Goal: Task Accomplishment & Management: Manage account settings

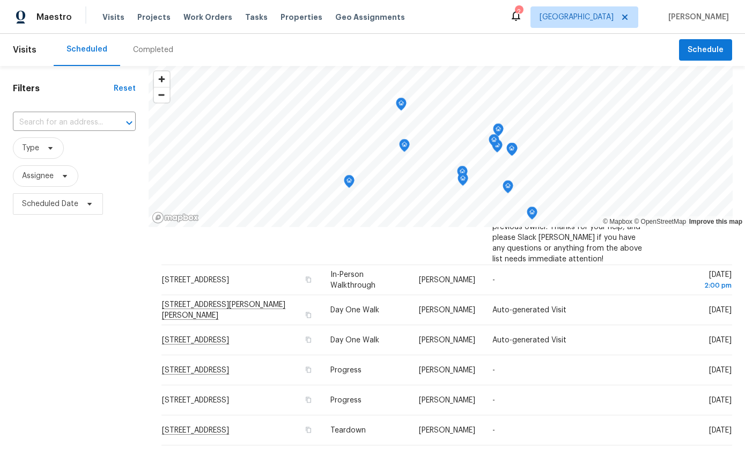
scroll to position [360, 0]
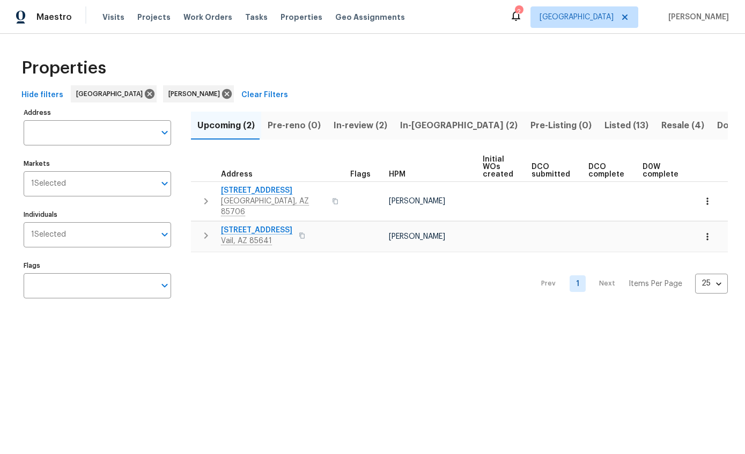
click at [425, 124] on span "In-reno (2)" at bounding box center [458, 125] width 117 height 15
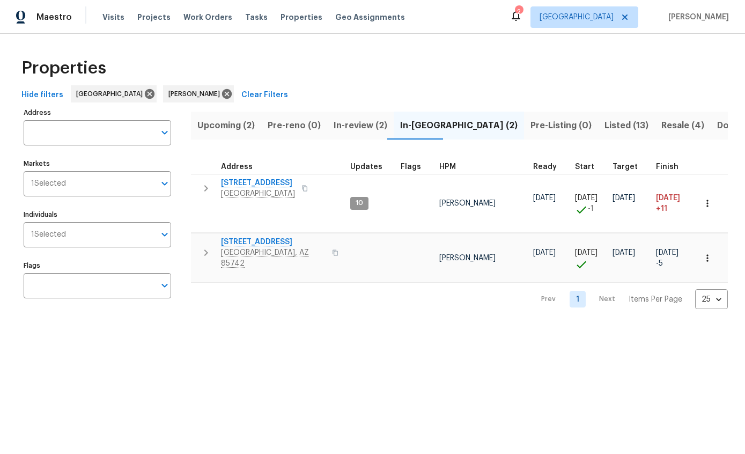
click at [354, 326] on html "Maestro Visits Projects Work Orders Tasks Properties Geo Assignments 2 Tucson J…" at bounding box center [372, 163] width 745 height 326
click at [604, 124] on span "Listed (13)" at bounding box center [626, 125] width 44 height 15
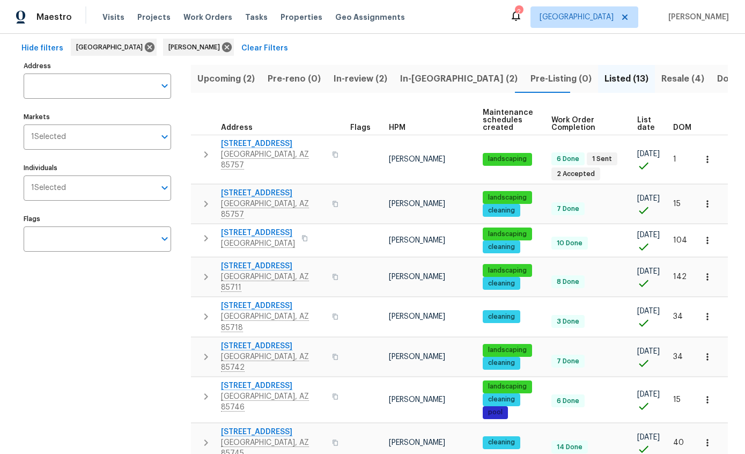
scroll to position [51, 0]
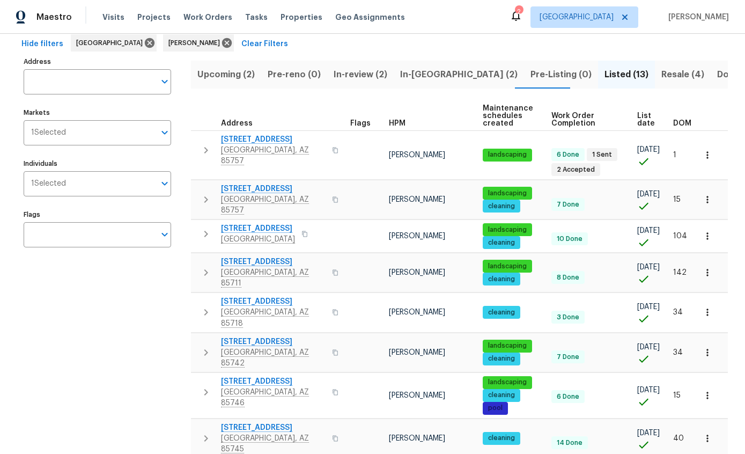
click at [641, 125] on span "List date" at bounding box center [646, 119] width 18 height 15
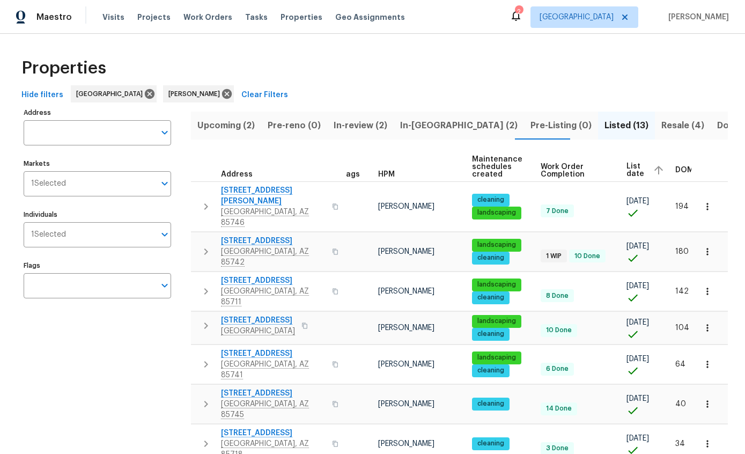
scroll to position [-1, 17]
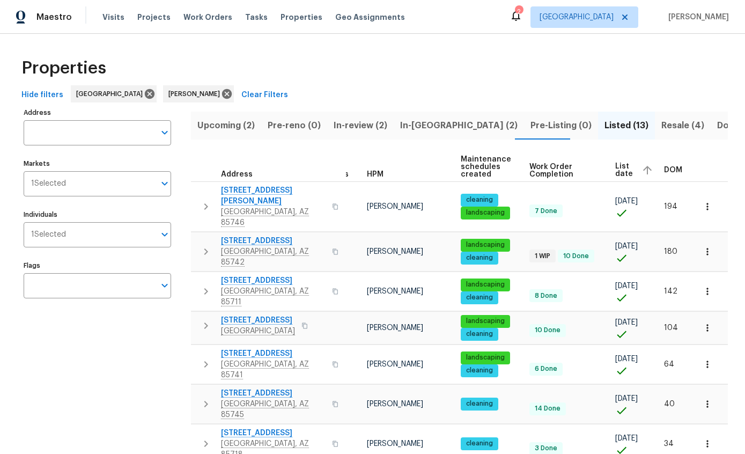
click at [47, 105] on div "Address Address" at bounding box center [97, 125] width 147 height 40
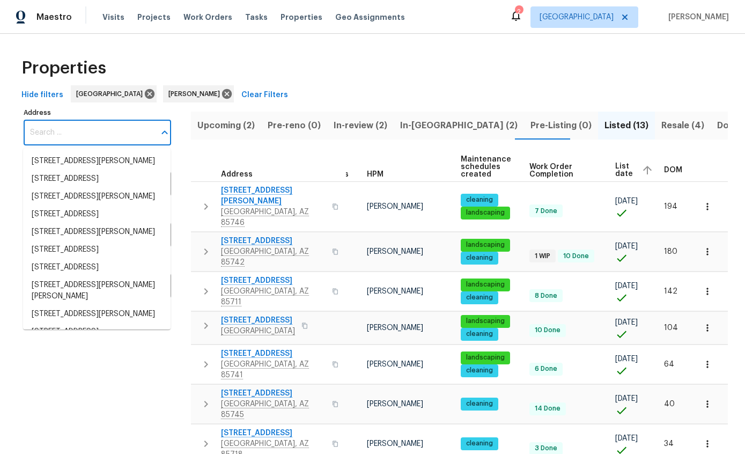
scroll to position [0, 23]
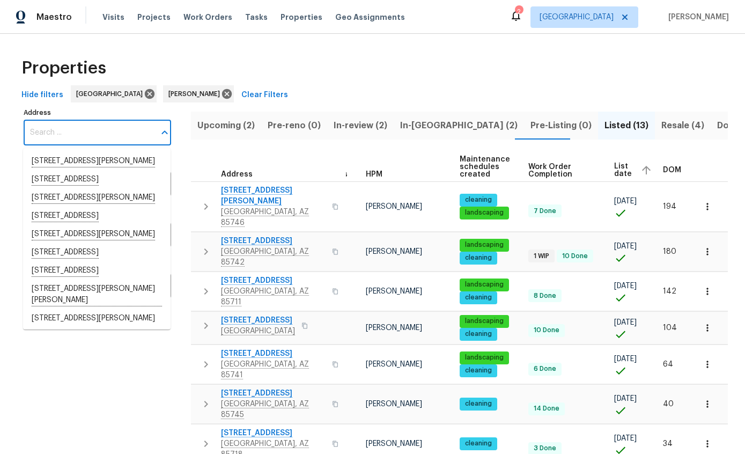
click at [40, 90] on span "Hide filters" at bounding box center [42, 94] width 42 height 13
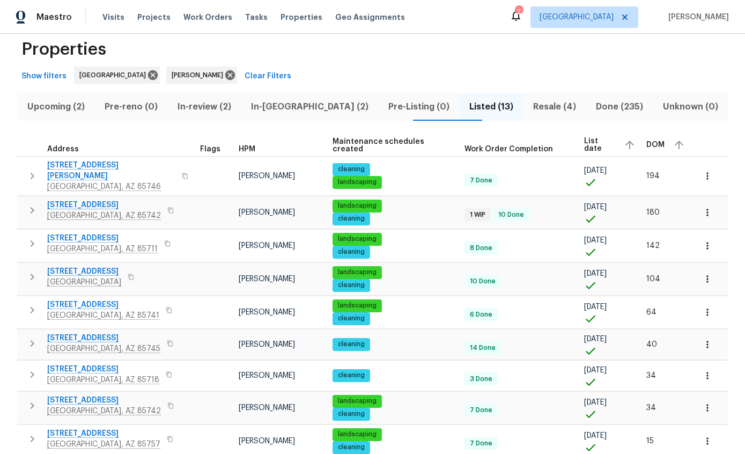
scroll to position [25, 0]
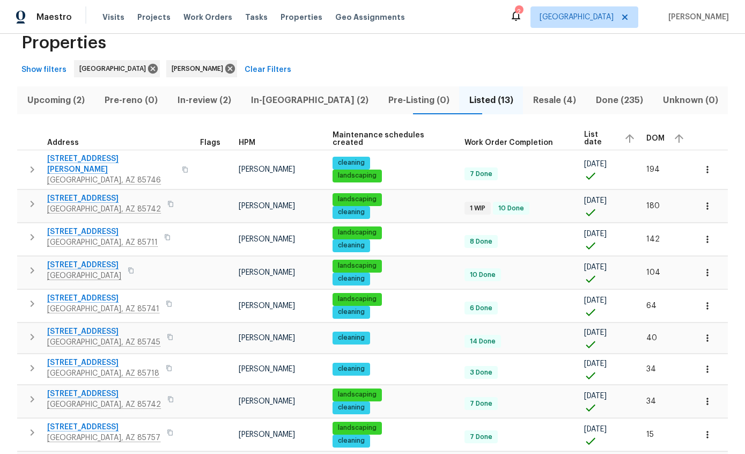
click at [38, 197] on icon "button" at bounding box center [32, 203] width 13 height 13
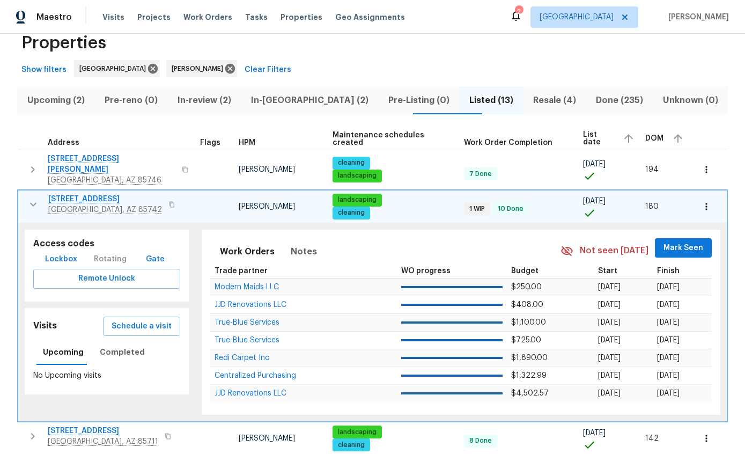
click at [143, 321] on span "Schedule a visit" at bounding box center [142, 326] width 60 height 13
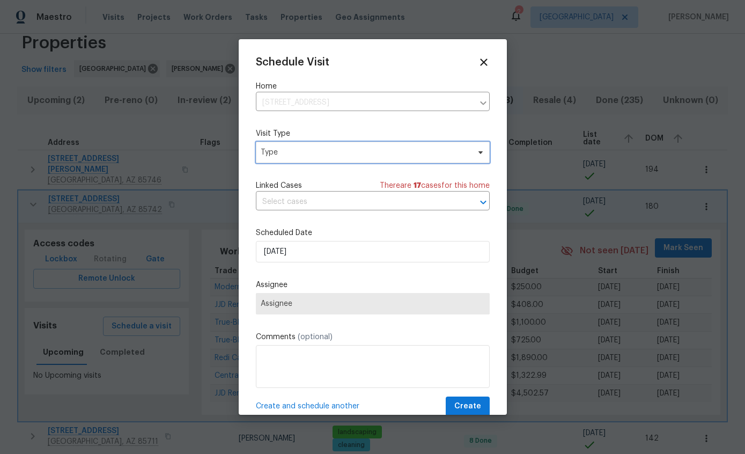
click at [448, 155] on span "Type" at bounding box center [365, 152] width 209 height 11
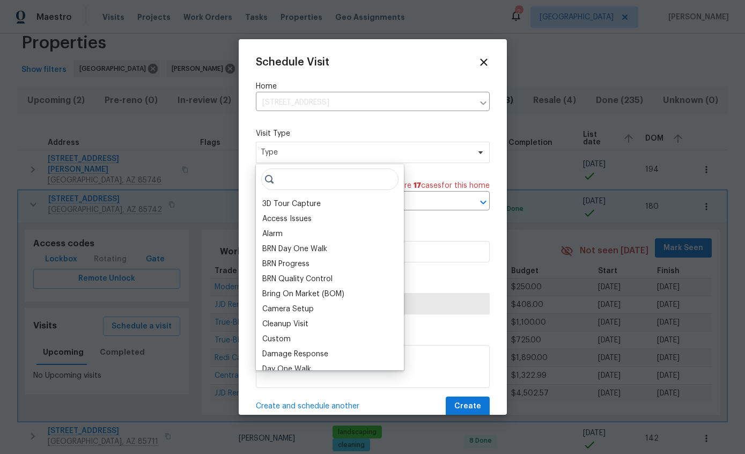
click at [693, 62] on div at bounding box center [372, 227] width 745 height 454
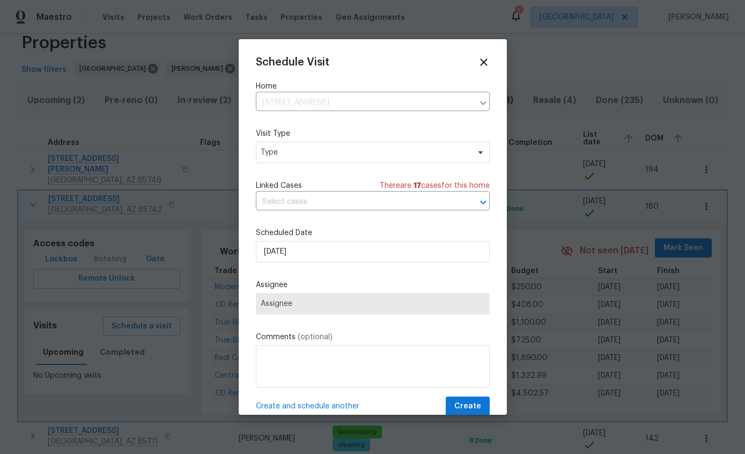
click at [692, 62] on div at bounding box center [372, 227] width 745 height 454
click at [481, 59] on icon at bounding box center [484, 62] width 12 height 12
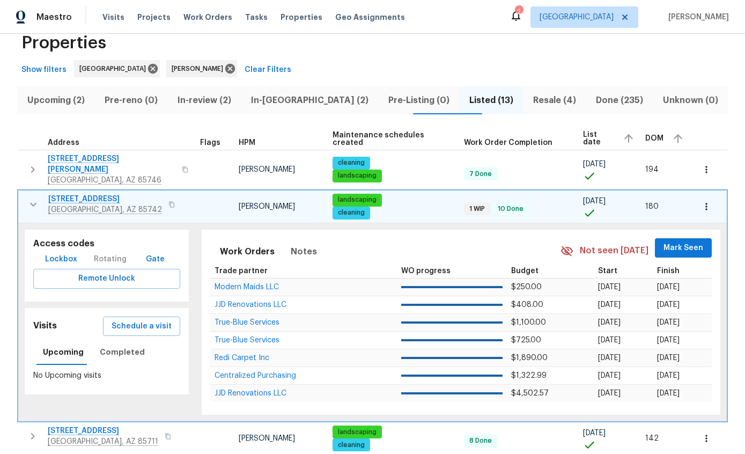
click at [123, 194] on span "3522 W Ringtail Den Way" at bounding box center [105, 199] width 114 height 11
click at [31, 202] on icon "button" at bounding box center [33, 204] width 13 height 13
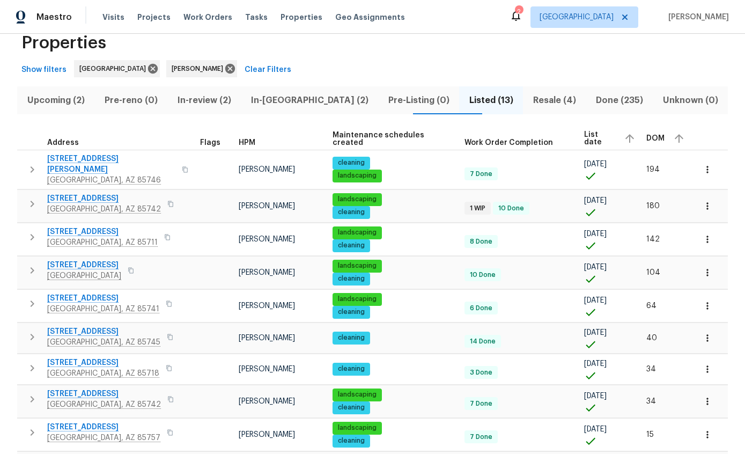
click at [29, 231] on icon "button" at bounding box center [32, 237] width 13 height 13
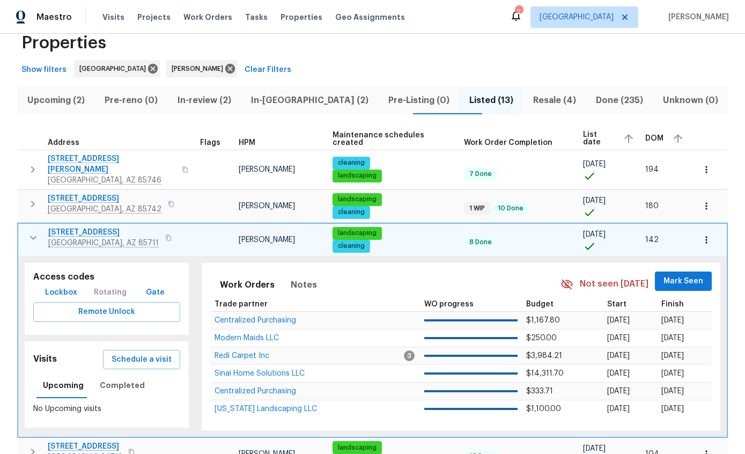
click at [146, 353] on span "Schedule a visit" at bounding box center [142, 359] width 60 height 13
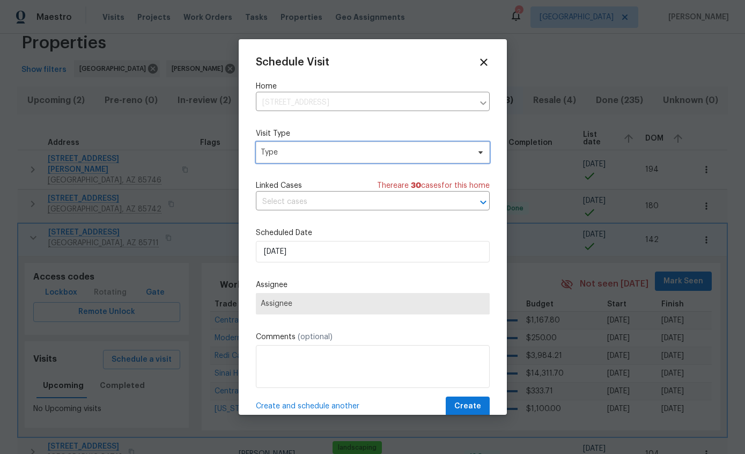
click at [396, 159] on span "Type" at bounding box center [373, 152] width 234 height 21
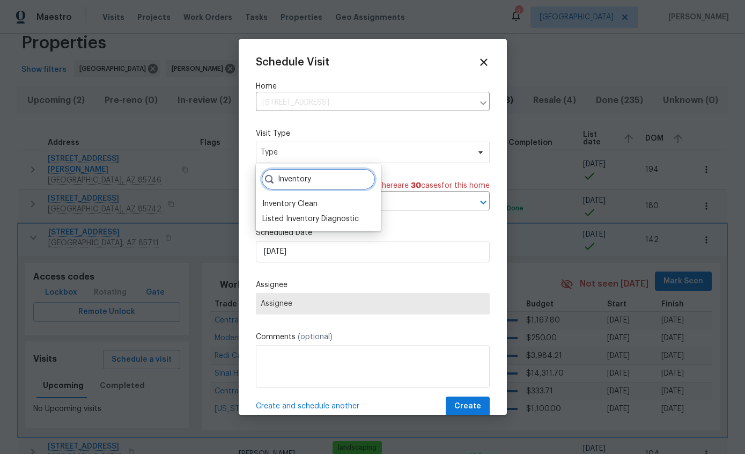
type input "Inventory"
click at [311, 205] on div "Inventory Clean" at bounding box center [289, 203] width 55 height 11
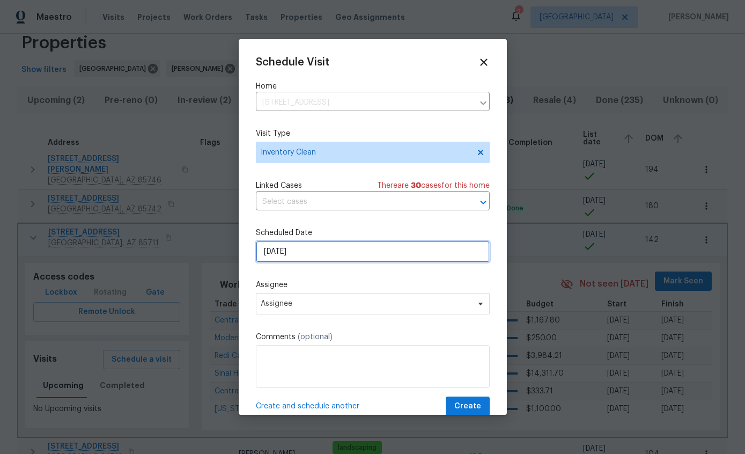
click at [403, 250] on input "[DATE]" at bounding box center [373, 251] width 234 height 21
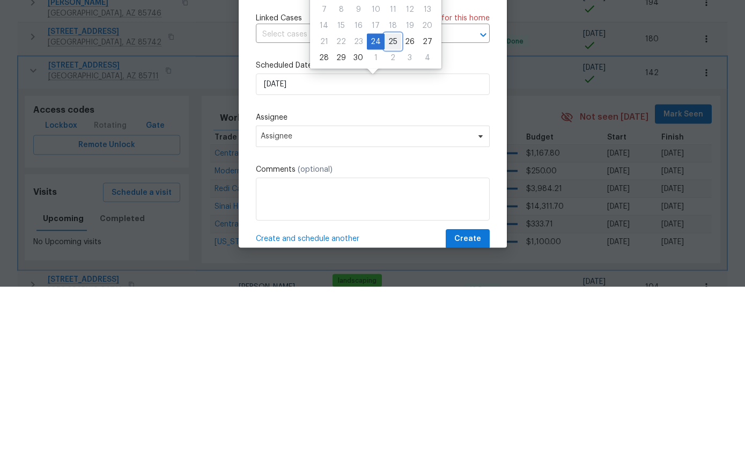
click at [392, 201] on div "25" at bounding box center [392, 208] width 17 height 15
type input "[DATE]"
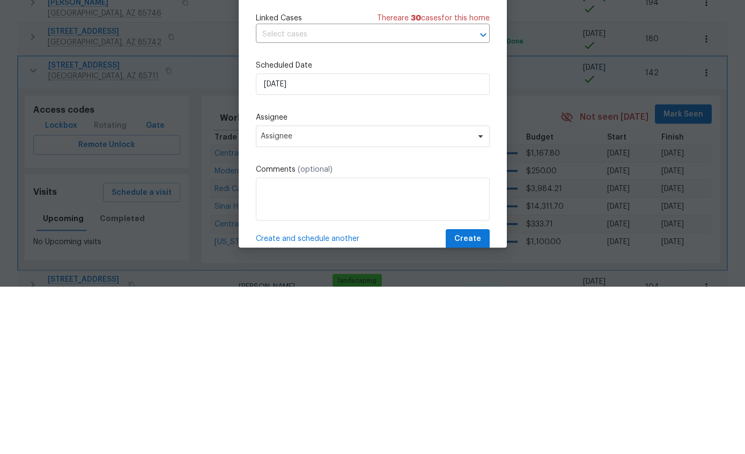
scroll to position [43, 0]
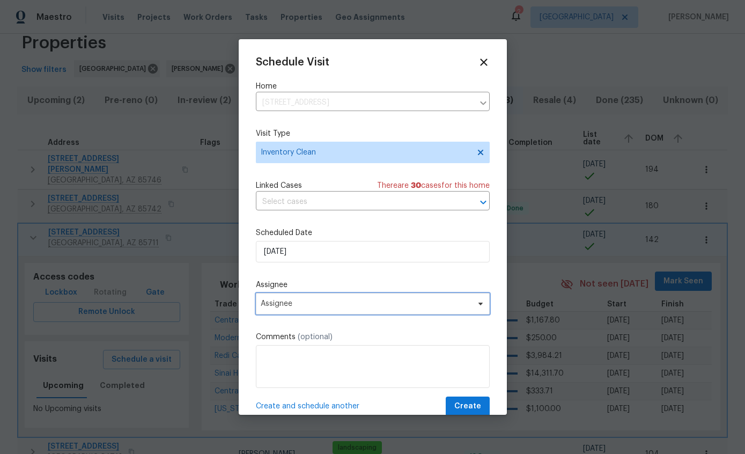
click at [417, 305] on span "Assignee" at bounding box center [366, 303] width 210 height 9
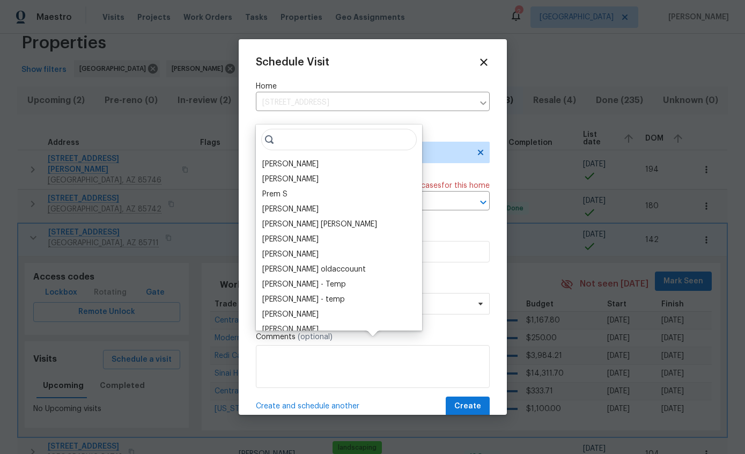
click at [293, 159] on div "[PERSON_NAME]" at bounding box center [290, 164] width 56 height 11
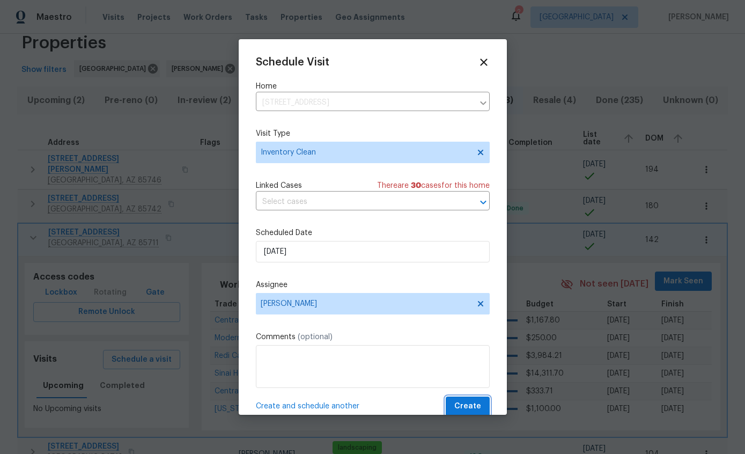
click at [475, 411] on span "Create" at bounding box center [467, 405] width 27 height 13
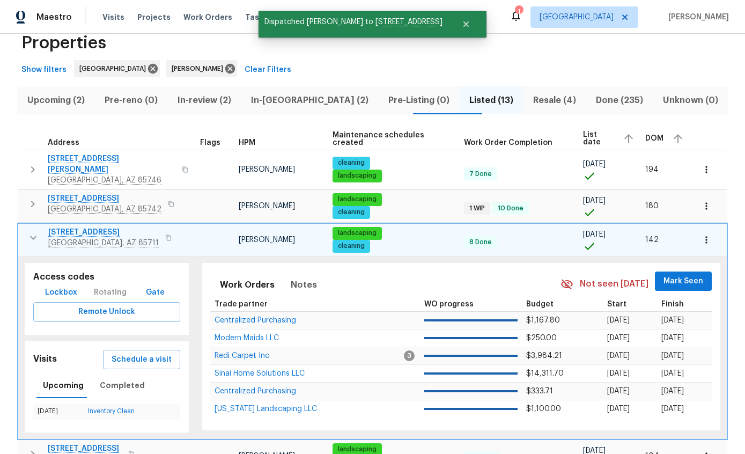
click at [34, 231] on icon "button" at bounding box center [33, 237] width 13 height 13
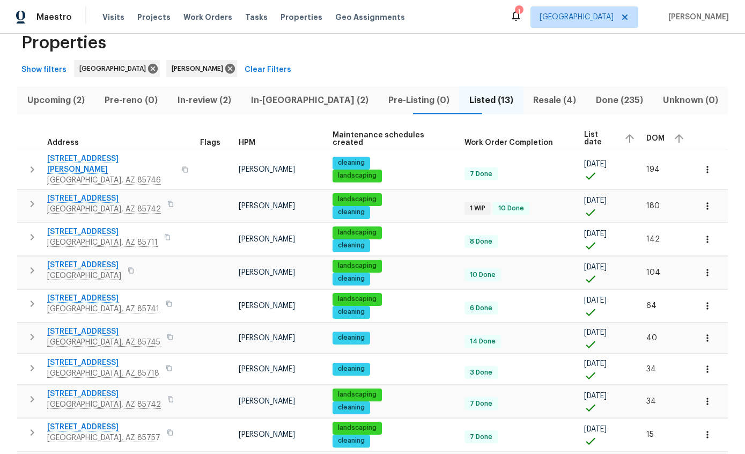
click at [30, 297] on icon "button" at bounding box center [32, 303] width 13 height 13
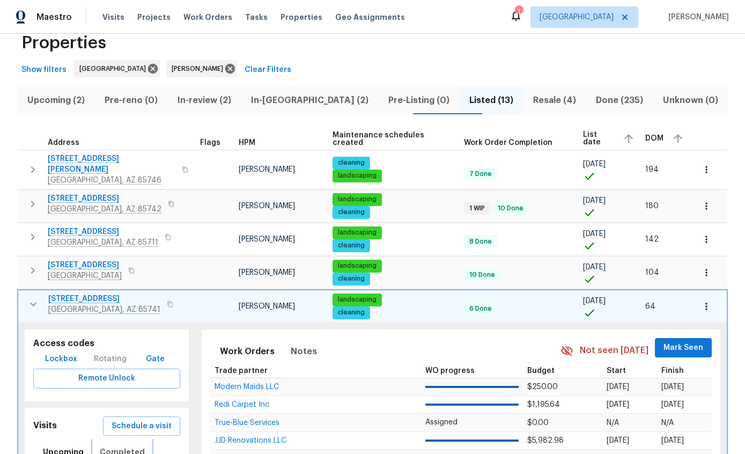
click at [129, 445] on span "Completed" at bounding box center [122, 451] width 45 height 13
click at [27, 298] on icon "button" at bounding box center [33, 304] width 13 height 13
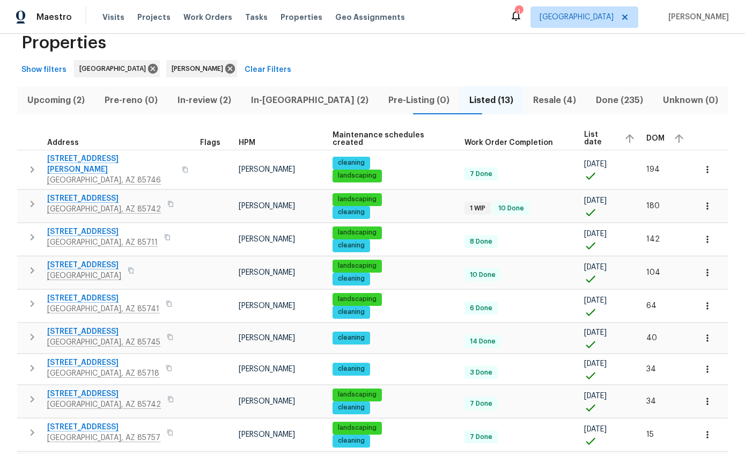
click at [36, 297] on icon "button" at bounding box center [32, 303] width 13 height 13
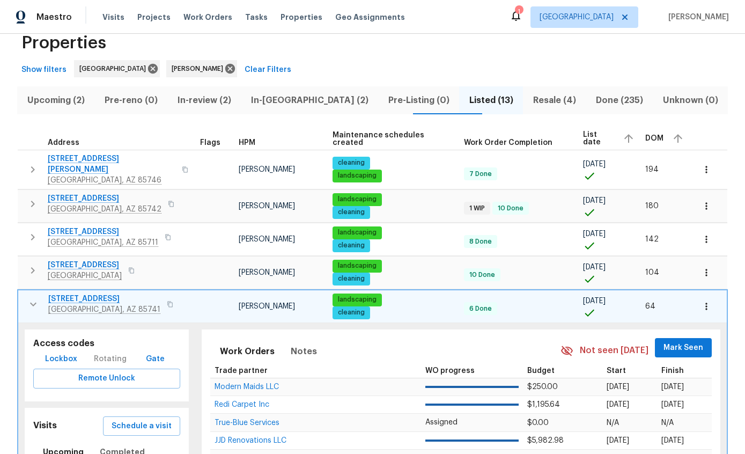
click at [154, 419] on span "Schedule a visit" at bounding box center [142, 425] width 60 height 13
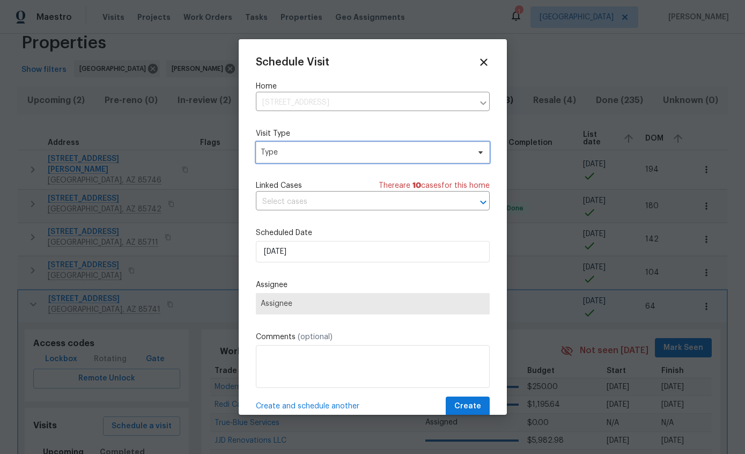
click at [420, 160] on span "Type" at bounding box center [373, 152] width 234 height 21
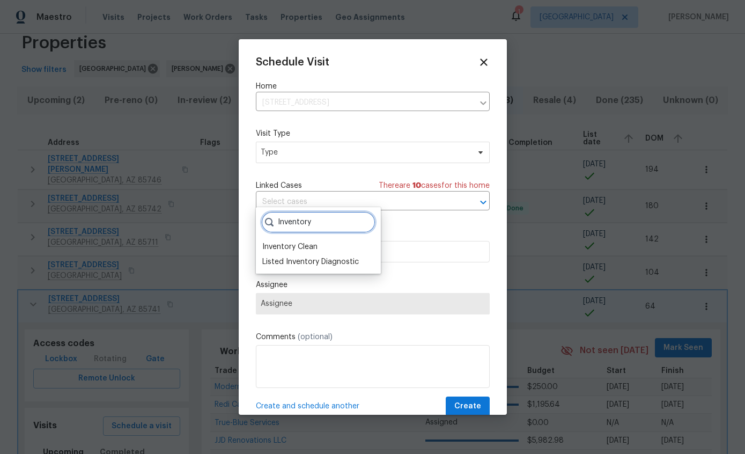
type input "Inventory"
click at [314, 241] on div "Inventory Clean" at bounding box center [289, 246] width 55 height 11
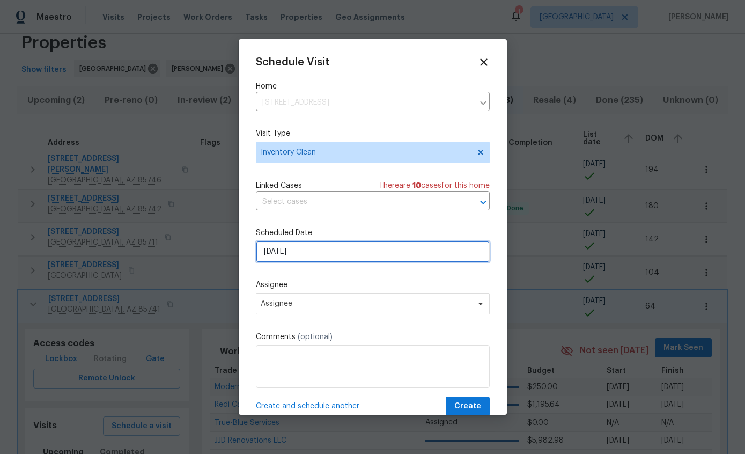
click at [404, 256] on input "9/24/2025" at bounding box center [373, 251] width 234 height 21
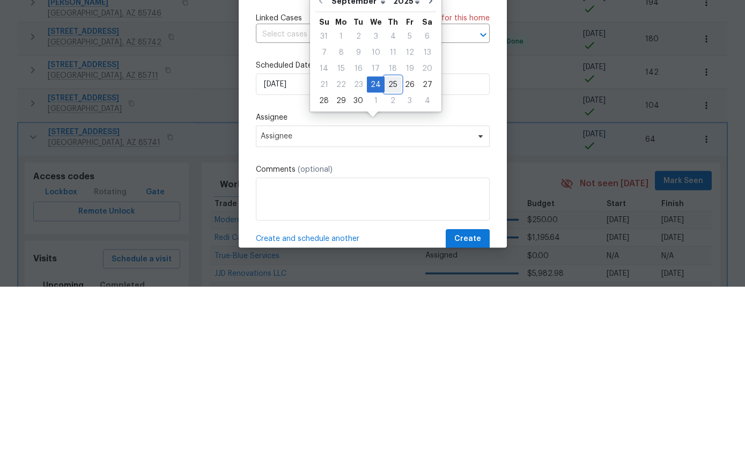
click at [393, 244] on div "25" at bounding box center [392, 251] width 17 height 15
type input "[DATE]"
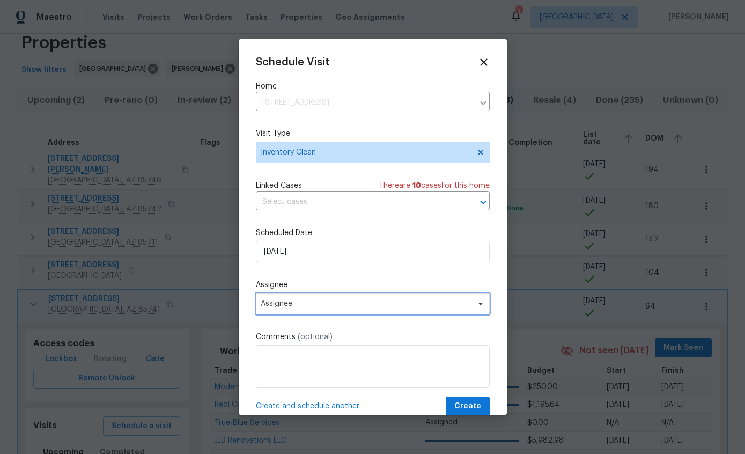
click at [393, 308] on span "Assignee" at bounding box center [366, 303] width 210 height 9
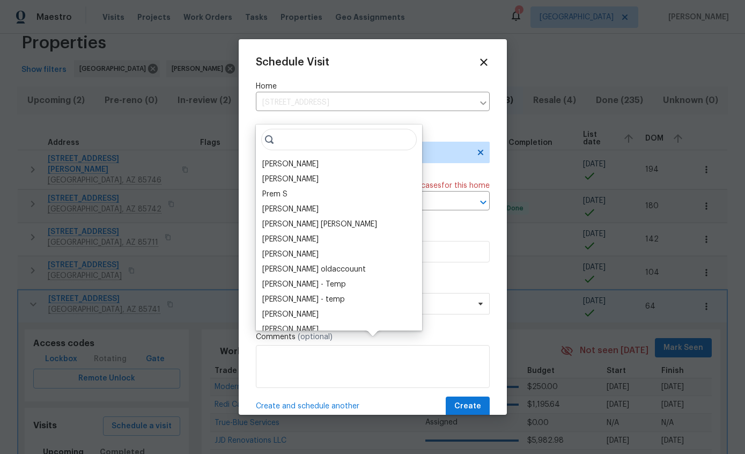
click at [300, 159] on div "[PERSON_NAME]" at bounding box center [290, 164] width 56 height 11
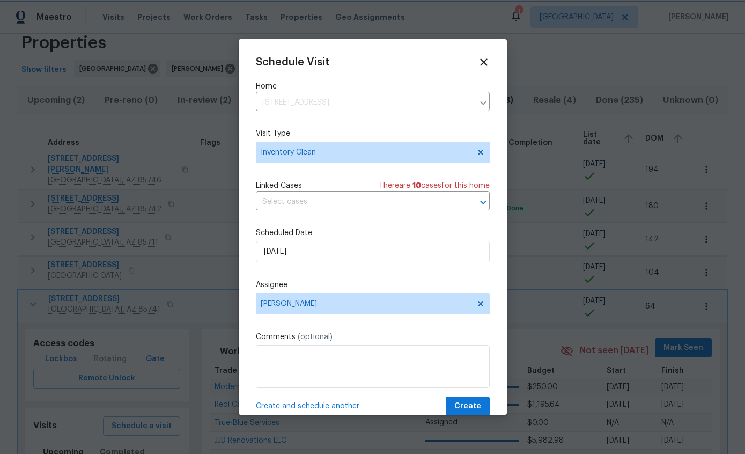
click at [476, 410] on span "Create" at bounding box center [467, 405] width 27 height 13
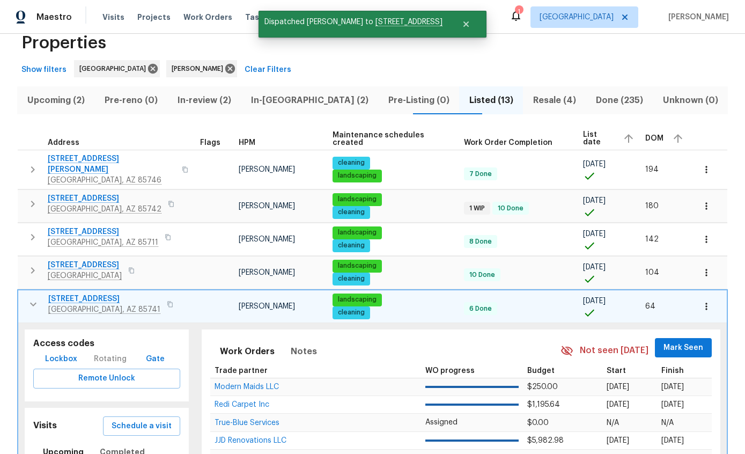
click at [37, 298] on icon "button" at bounding box center [33, 304] width 13 height 13
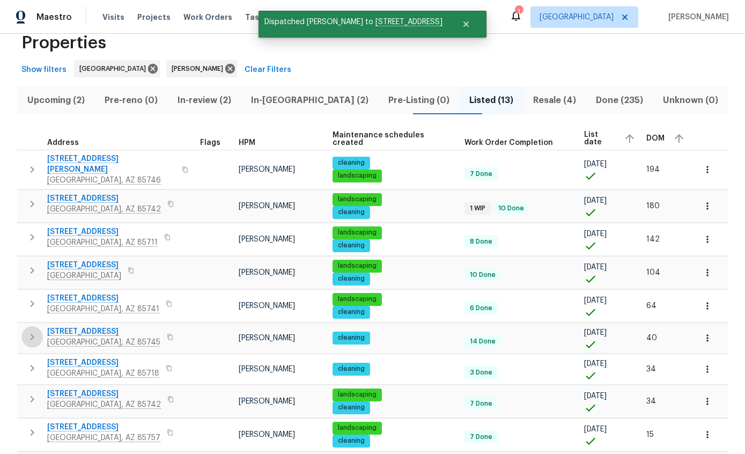
click at [31, 333] on icon "button" at bounding box center [33, 336] width 4 height 6
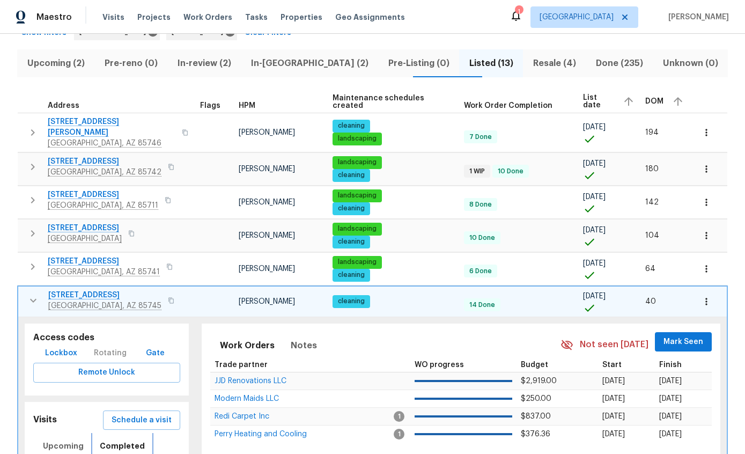
scroll to position [58, 0]
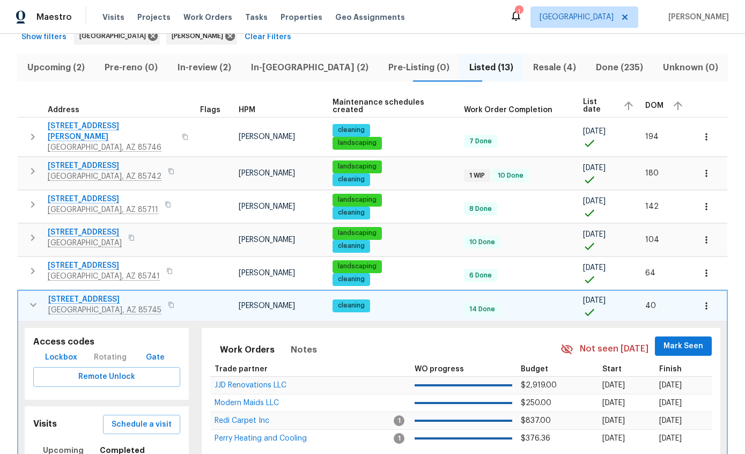
click at [32, 298] on icon "button" at bounding box center [33, 304] width 13 height 13
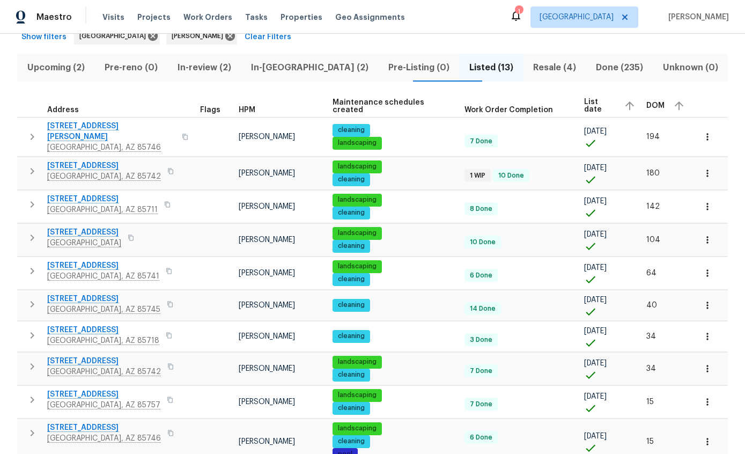
click at [34, 298] on icon "button" at bounding box center [32, 304] width 13 height 13
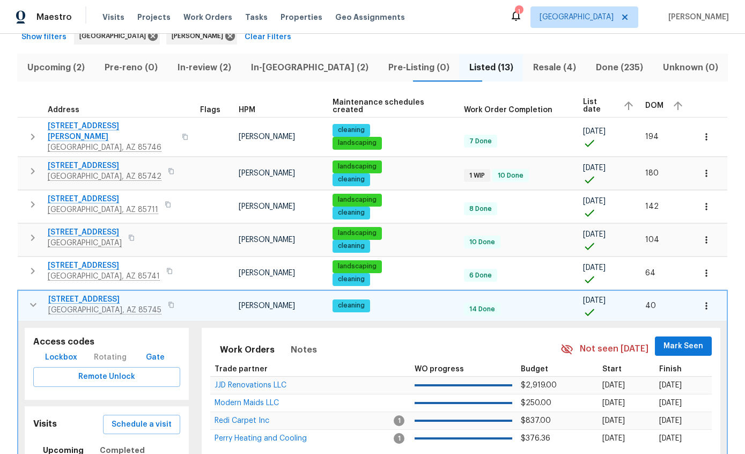
click at [147, 418] on span "Schedule a visit" at bounding box center [142, 424] width 60 height 13
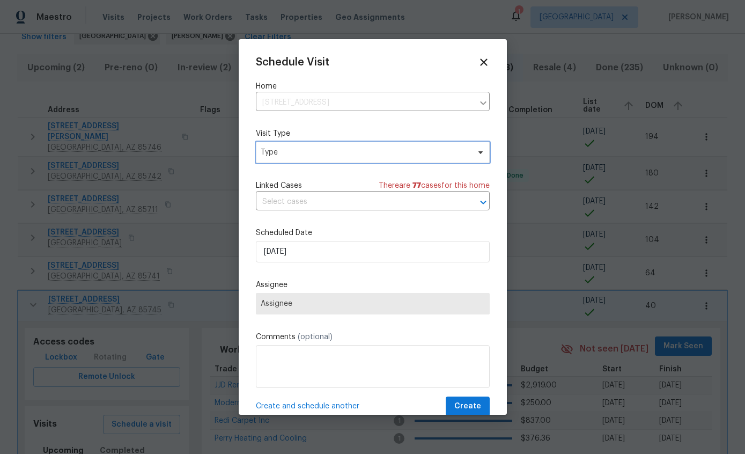
click at [418, 157] on span "Type" at bounding box center [365, 152] width 209 height 11
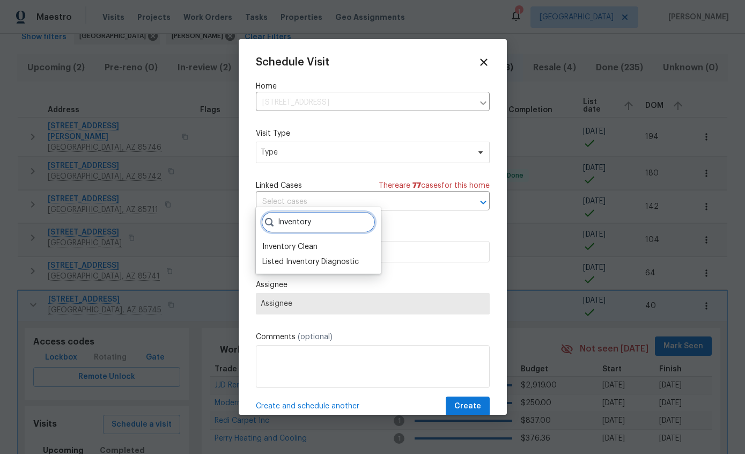
type input "Inventory"
click at [314, 241] on div "Inventory Clean" at bounding box center [289, 246] width 55 height 11
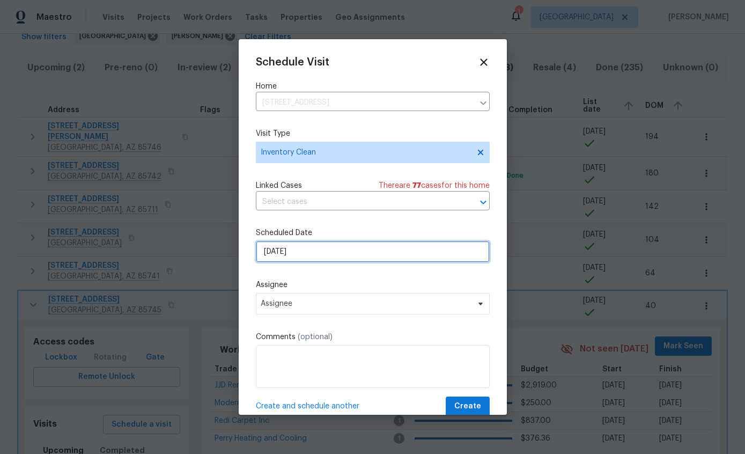
click at [435, 256] on input "9/24/2025" at bounding box center [373, 251] width 234 height 21
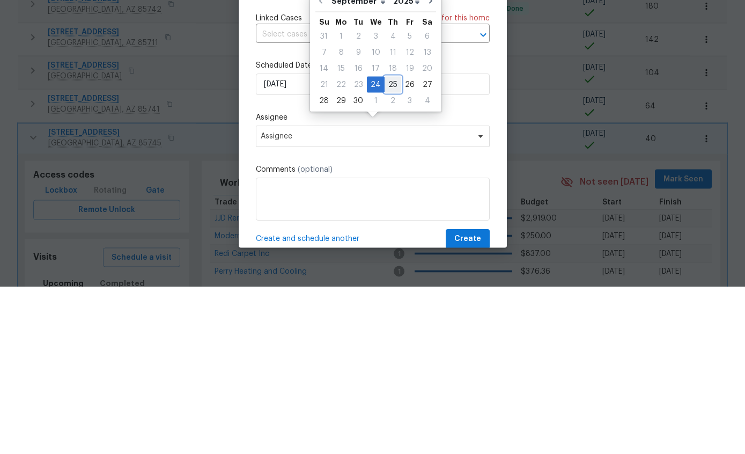
click at [384, 244] on div "25" at bounding box center [392, 251] width 17 height 15
type input "[DATE]"
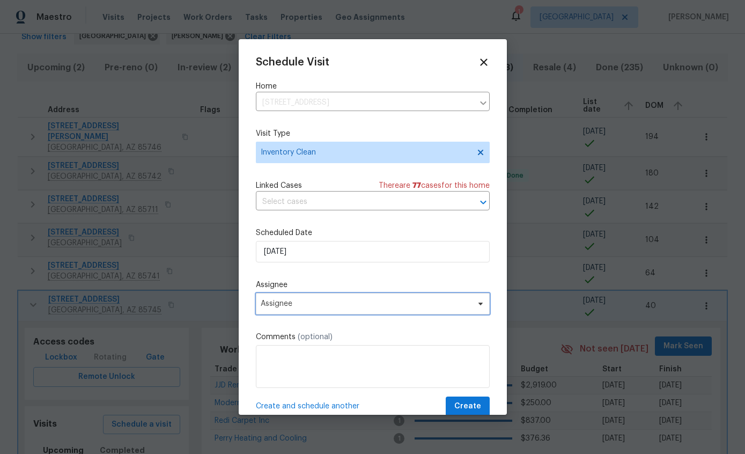
click at [402, 304] on span "Assignee" at bounding box center [366, 303] width 210 height 9
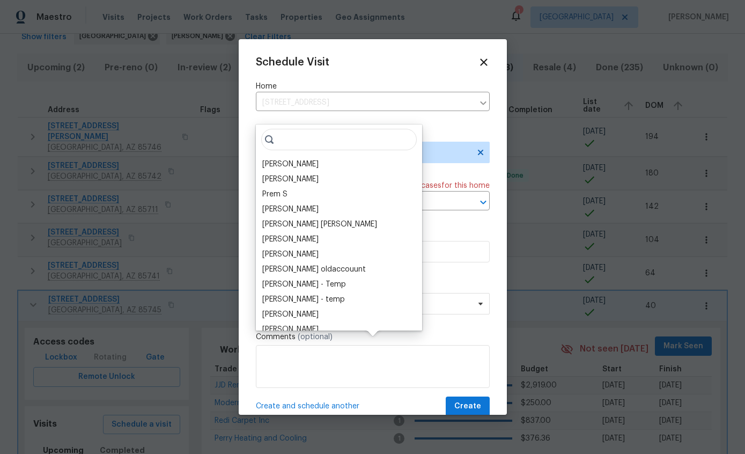
click at [304, 159] on div "[PERSON_NAME]" at bounding box center [290, 164] width 56 height 11
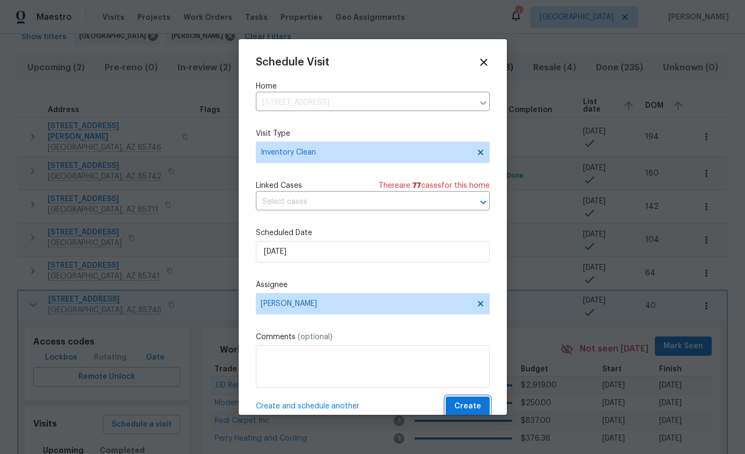
click at [476, 404] on span "Create" at bounding box center [467, 405] width 27 height 13
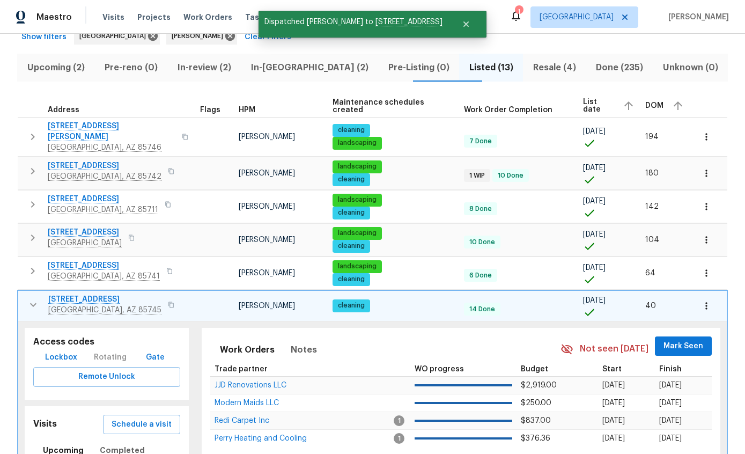
click at [36, 298] on icon "button" at bounding box center [33, 304] width 13 height 13
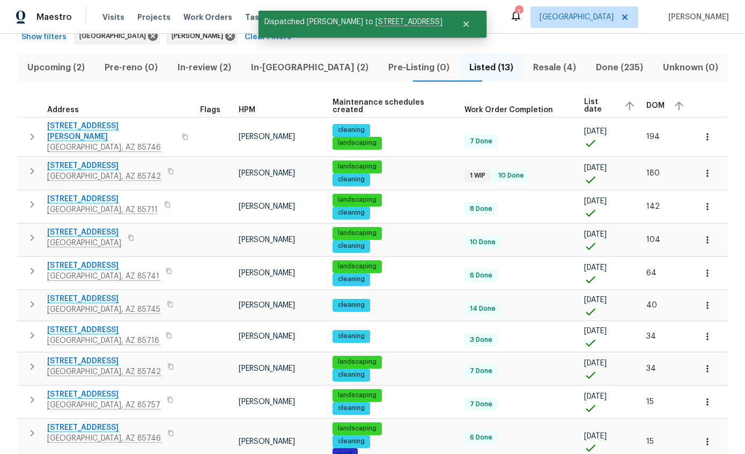
click at [34, 329] on icon "button" at bounding box center [32, 335] width 13 height 13
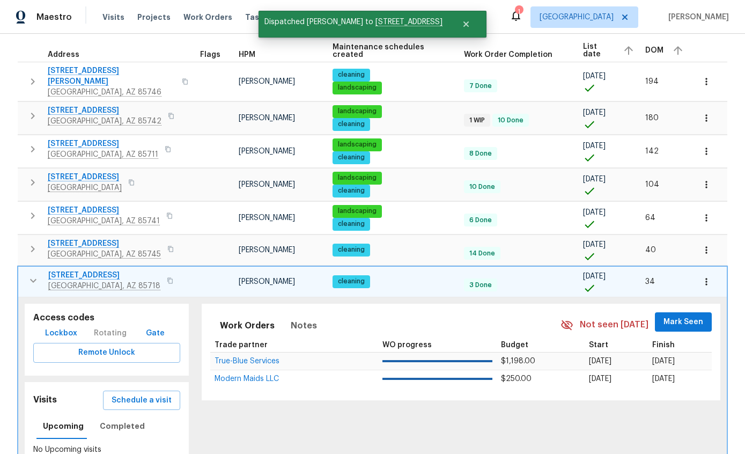
scroll to position [115, 0]
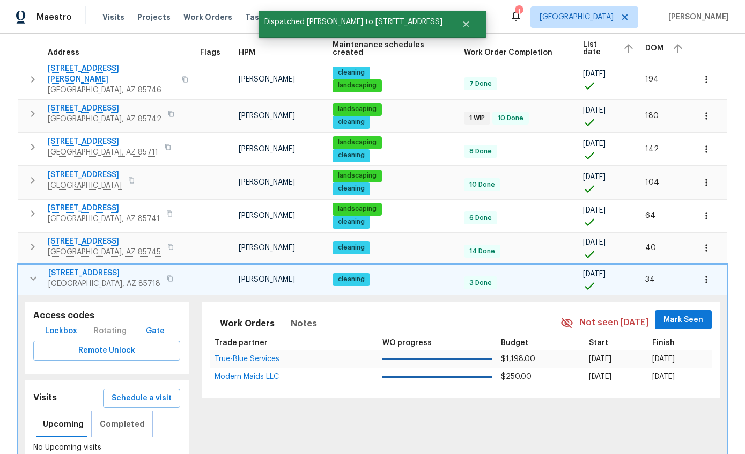
click at [129, 417] on span "Completed" at bounding box center [122, 423] width 45 height 13
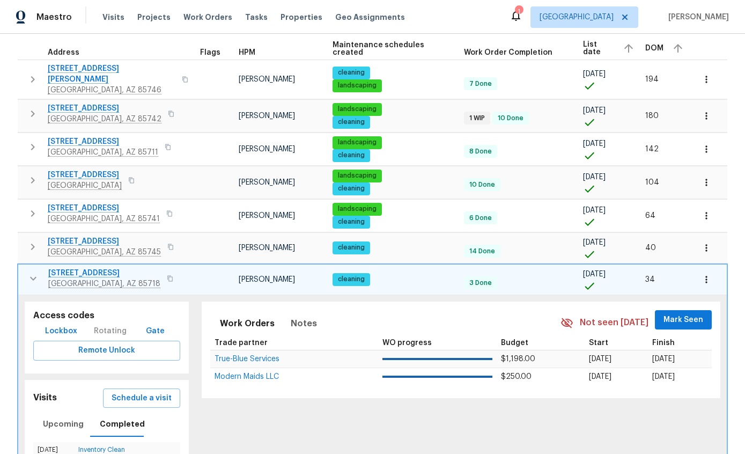
click at [151, 391] on span "Schedule a visit" at bounding box center [142, 397] width 60 height 13
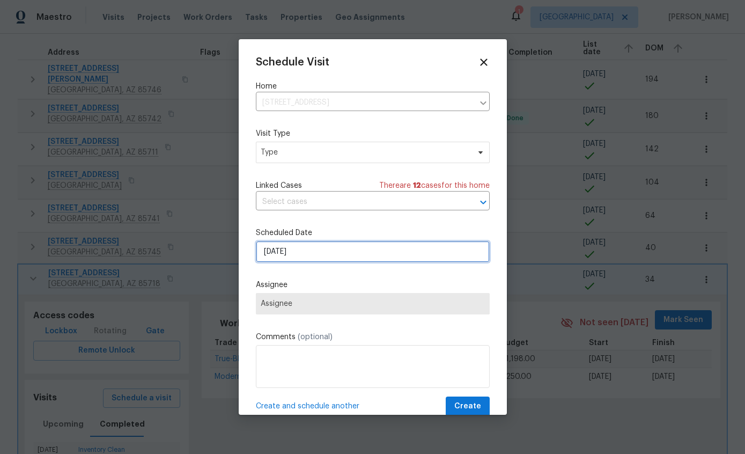
click at [428, 258] on input "9/24/2025" at bounding box center [373, 251] width 234 height 21
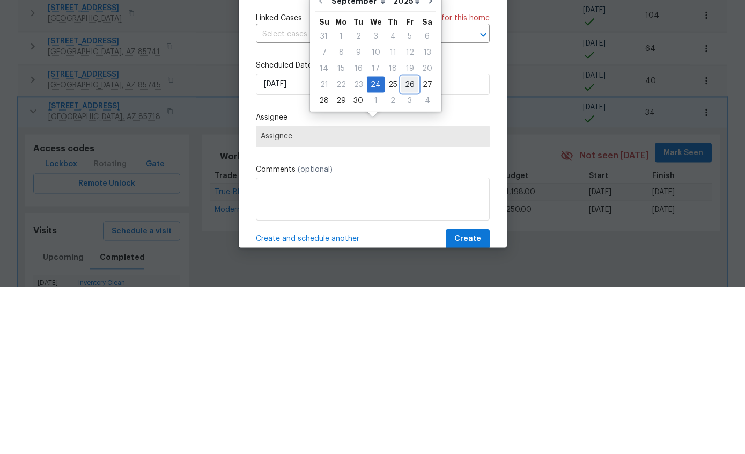
click at [410, 244] on div "26" at bounding box center [409, 251] width 17 height 15
type input "9/26/2025"
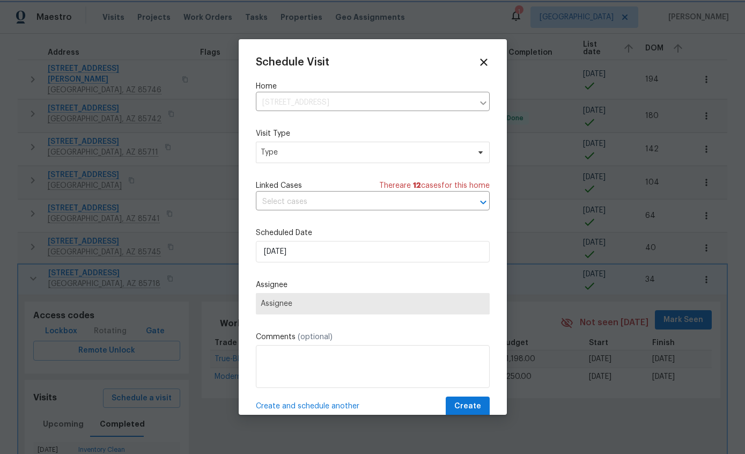
click at [367, 161] on span "Type" at bounding box center [373, 152] width 234 height 21
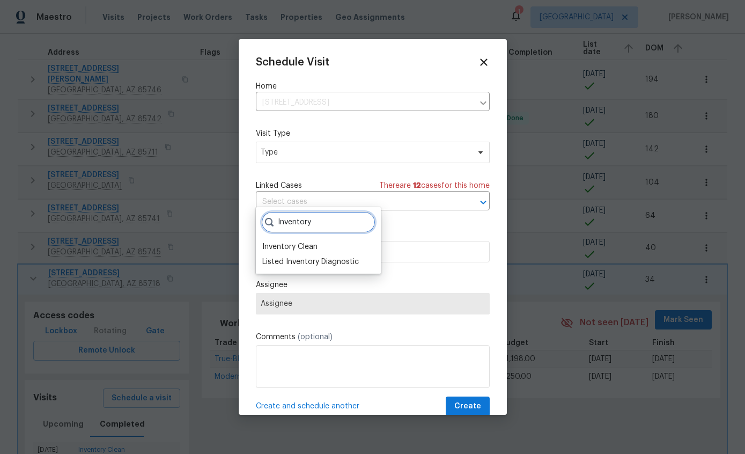
type input "Inventory"
click at [316, 241] on div "Inventory Clean" at bounding box center [289, 246] width 55 height 11
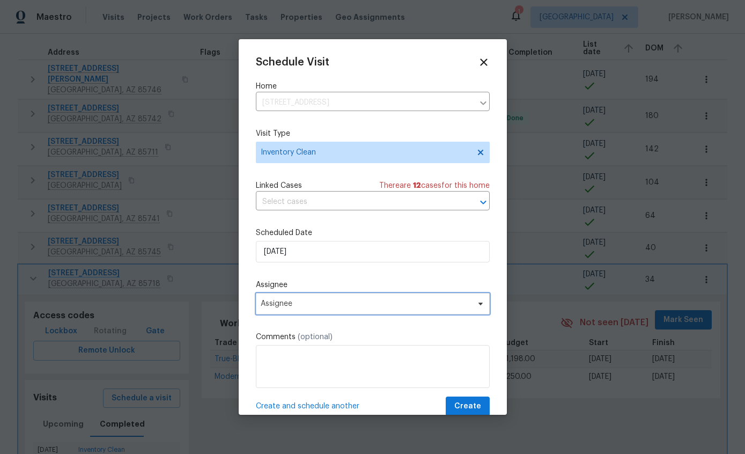
click at [399, 308] on span "Assignee" at bounding box center [366, 303] width 210 height 9
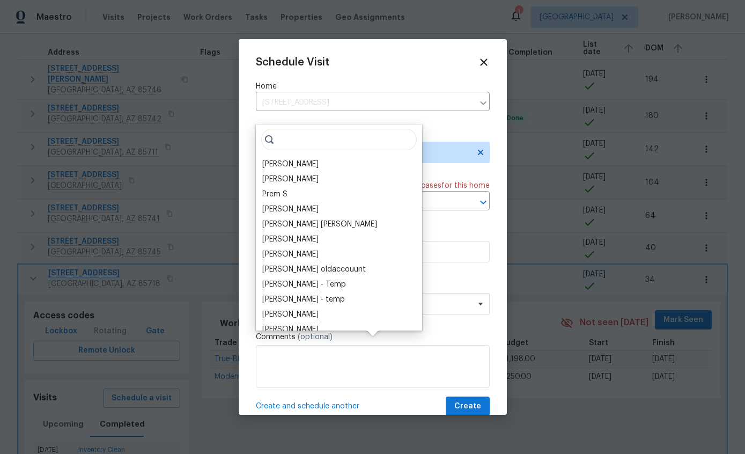
click at [295, 159] on div "[PERSON_NAME]" at bounding box center [290, 164] width 56 height 11
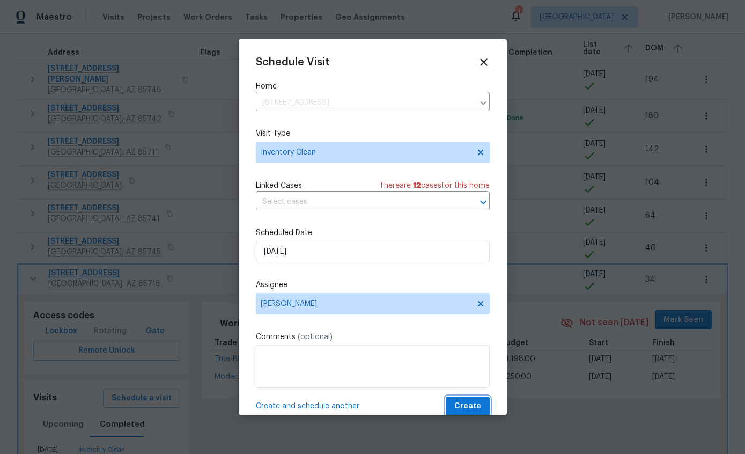
click at [470, 404] on span "Create" at bounding box center [467, 405] width 27 height 13
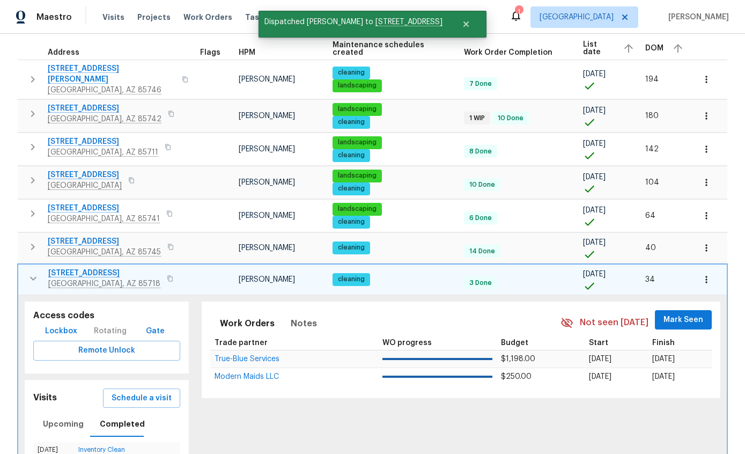
click at [38, 268] on button "button" at bounding box center [33, 278] width 21 height 21
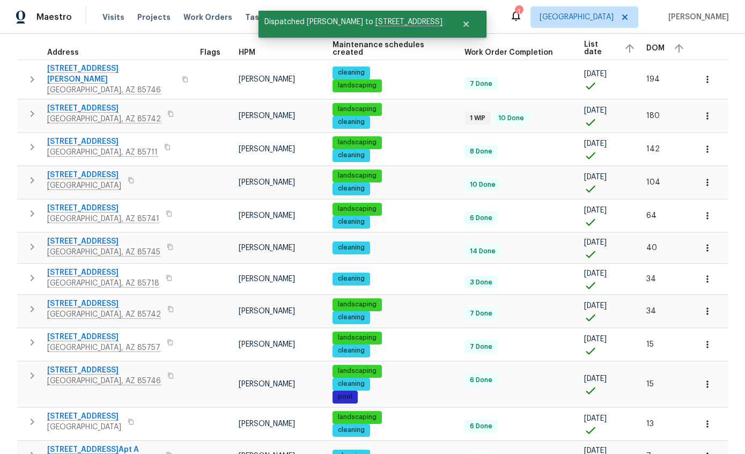
click at [39, 298] on button "button" at bounding box center [31, 308] width 21 height 21
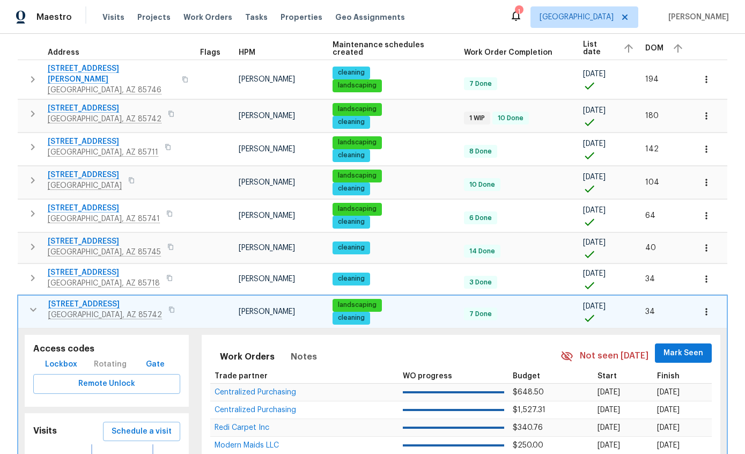
click at [132, 450] on span "Completed" at bounding box center [122, 456] width 45 height 13
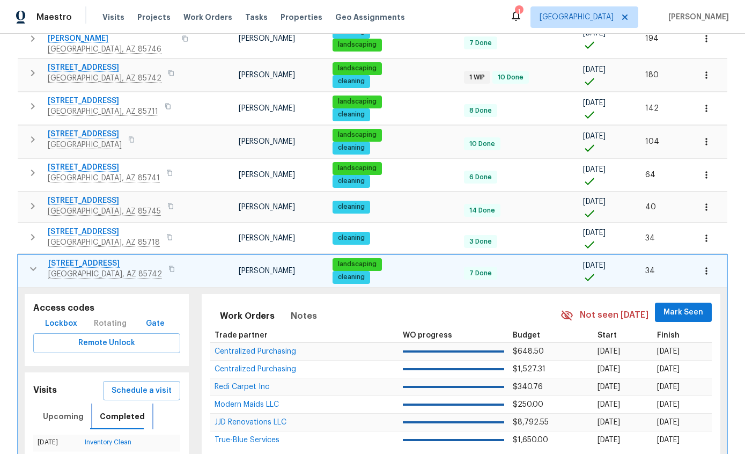
scroll to position [140, 0]
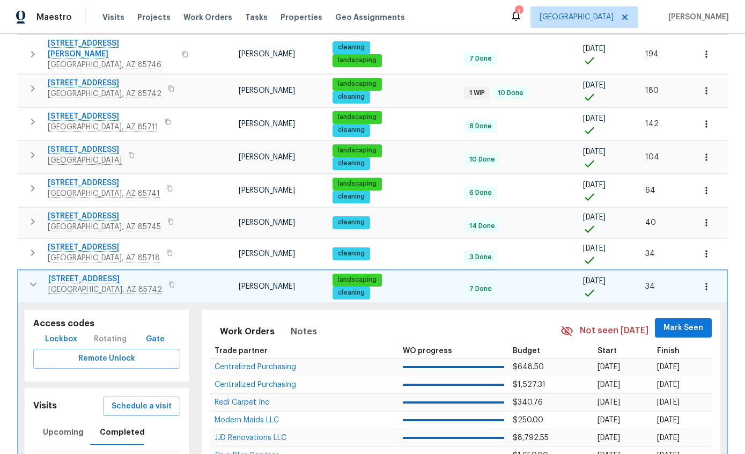
click at [147, 399] on span "Schedule a visit" at bounding box center [142, 405] width 60 height 13
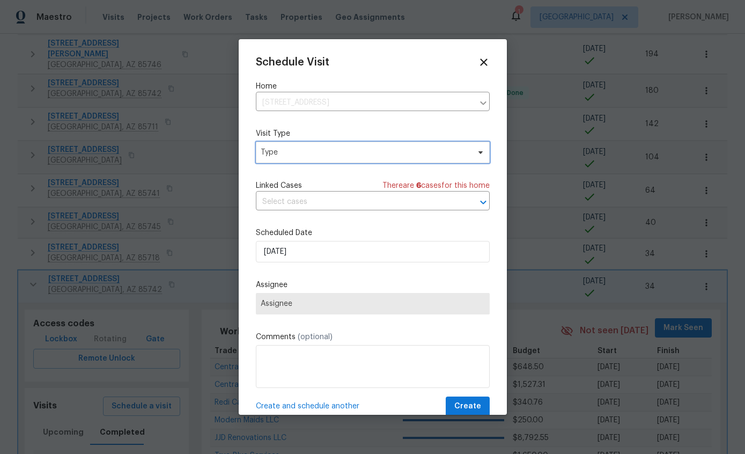
click at [417, 155] on span "Type" at bounding box center [365, 152] width 209 height 11
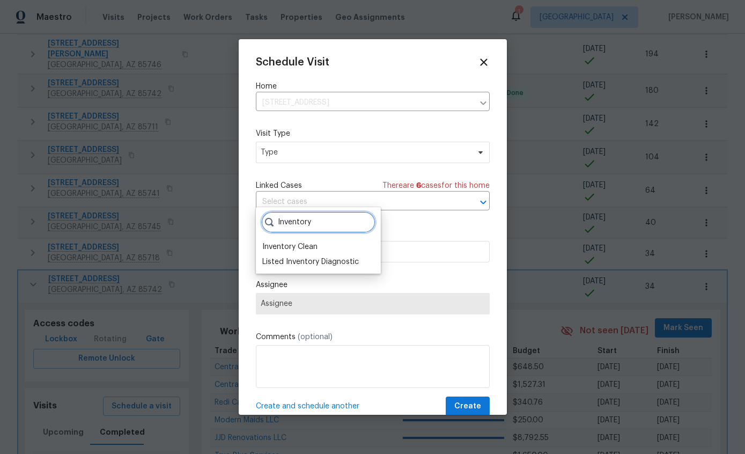
type input "Inventory"
click at [311, 241] on div "Inventory Clean" at bounding box center [289, 246] width 55 height 11
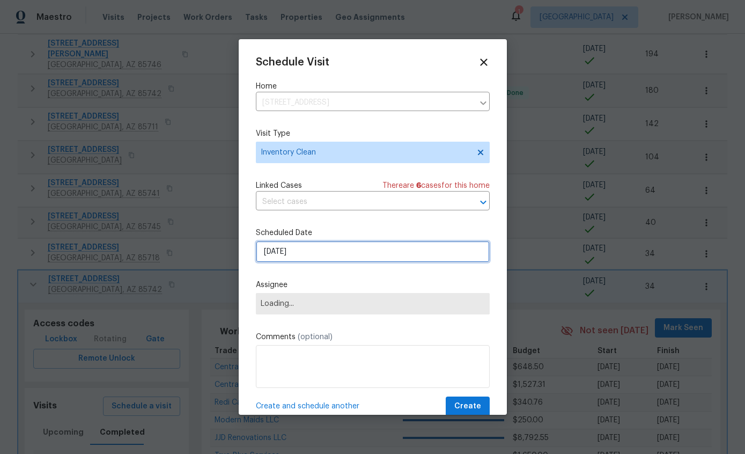
click at [352, 262] on input "9/24/2025" at bounding box center [373, 251] width 234 height 21
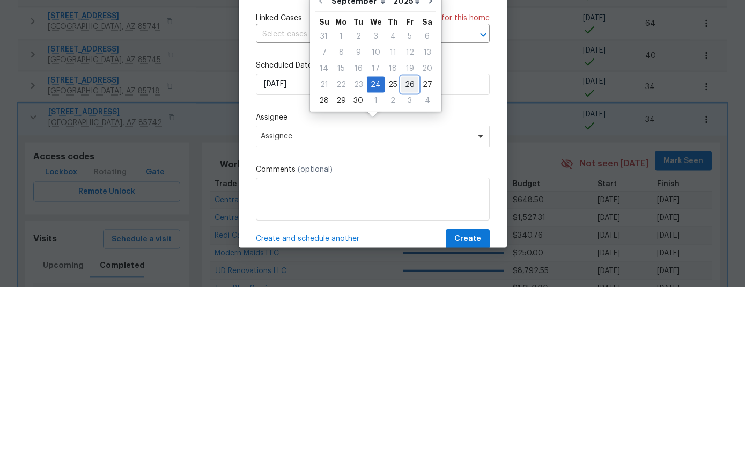
click at [412, 244] on div "26" at bounding box center [409, 251] width 17 height 15
type input "9/26/2025"
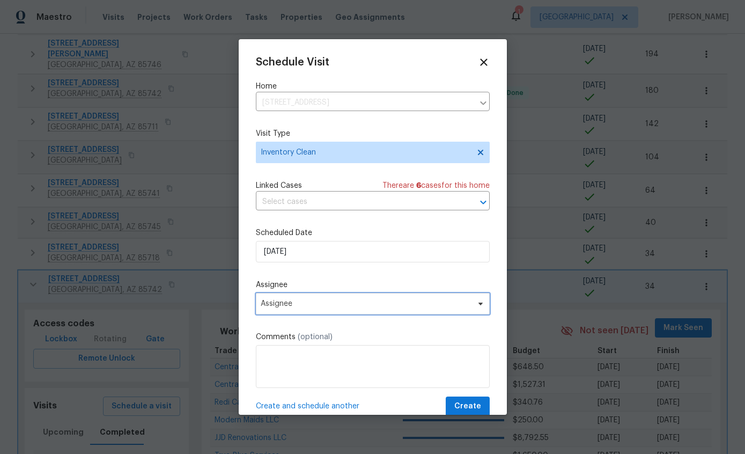
click at [366, 310] on span "Assignee" at bounding box center [373, 303] width 234 height 21
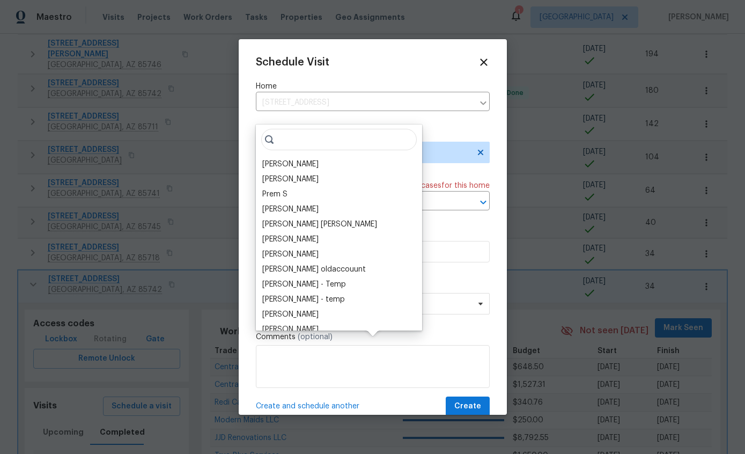
click at [306, 159] on div "[PERSON_NAME]" at bounding box center [290, 164] width 56 height 11
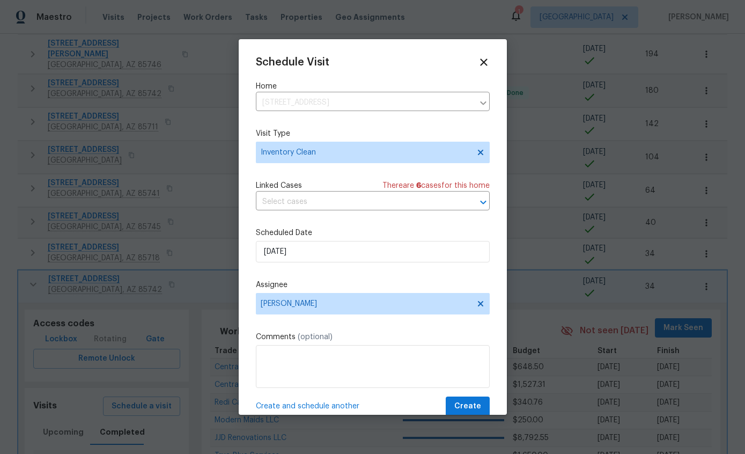
click at [477, 409] on span "Create" at bounding box center [467, 405] width 27 height 13
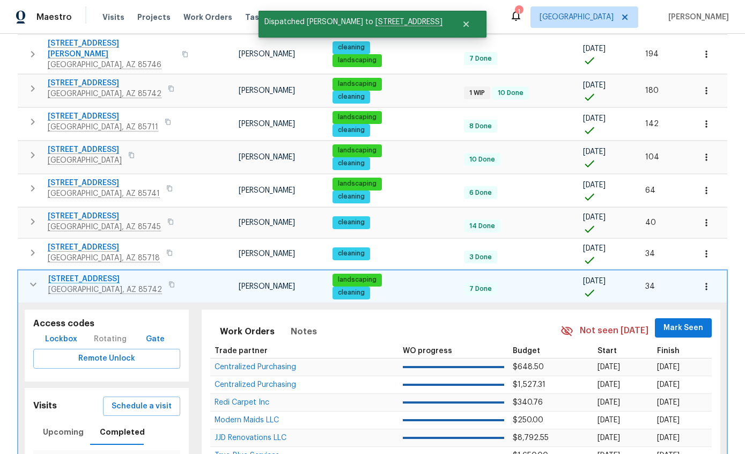
click at [36, 278] on icon "button" at bounding box center [33, 284] width 13 height 13
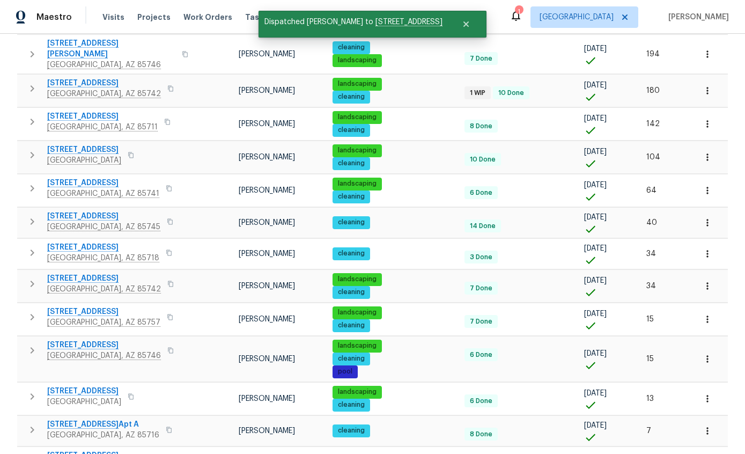
click at [29, 306] on button "button" at bounding box center [31, 316] width 21 height 21
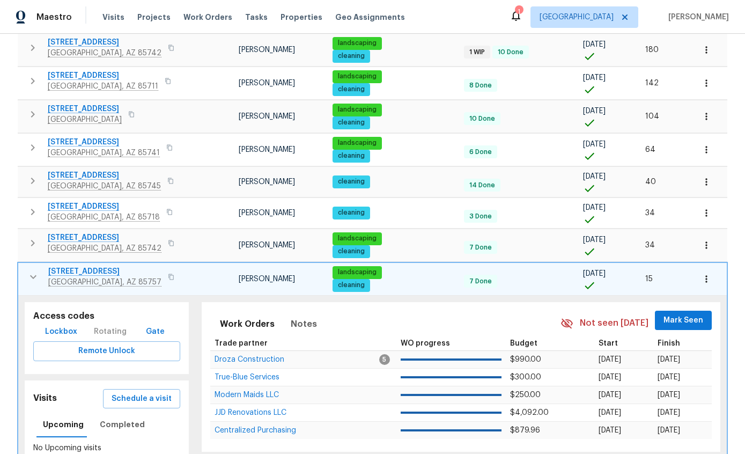
scroll to position [199, 0]
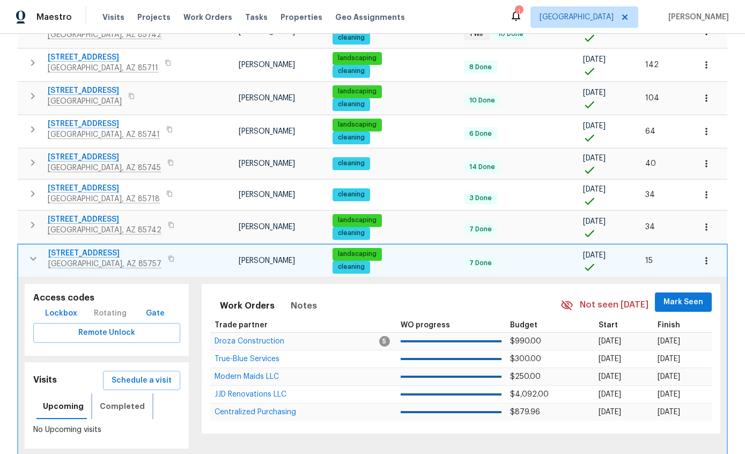
click at [129, 393] on button "Completed" at bounding box center [122, 406] width 58 height 26
click at [152, 374] on span "Schedule a visit" at bounding box center [142, 380] width 60 height 13
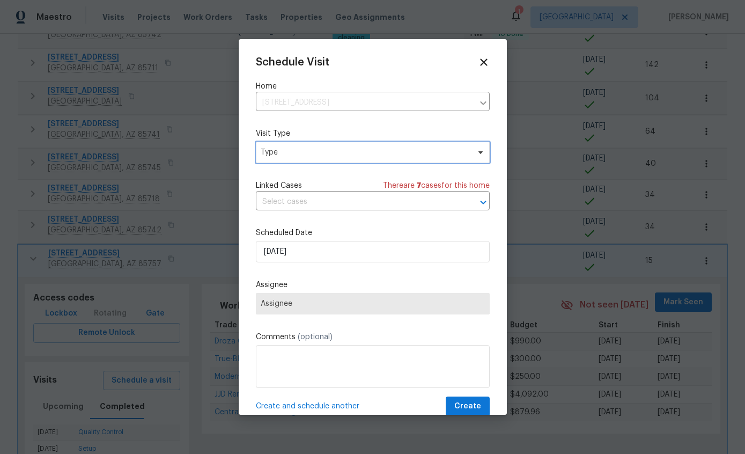
click at [396, 152] on span "Type" at bounding box center [365, 152] width 209 height 11
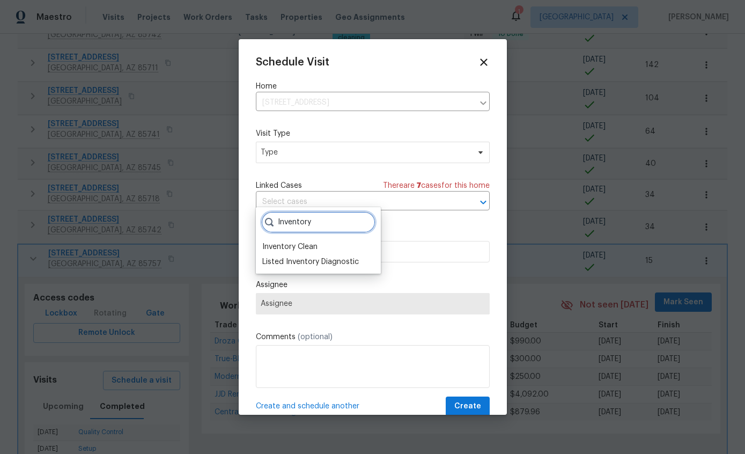
type input "Inventory"
click at [313, 241] on div "Inventory Clean" at bounding box center [289, 246] width 55 height 11
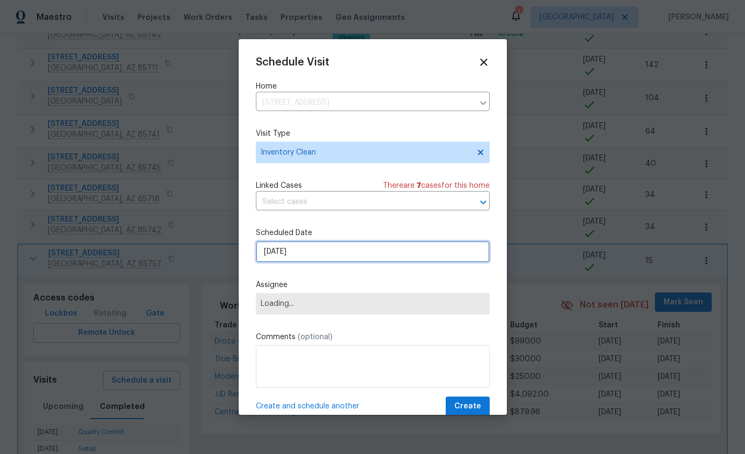
click at [366, 261] on input "9/24/2025" at bounding box center [373, 251] width 234 height 21
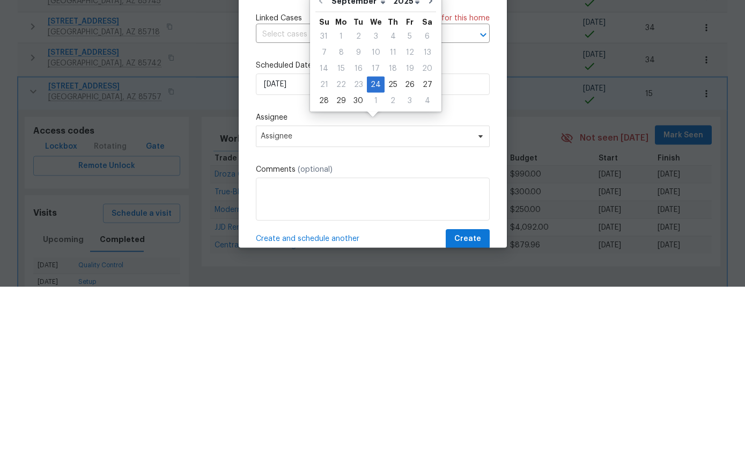
click at [397, 279] on label "Assignee" at bounding box center [373, 284] width 234 height 11
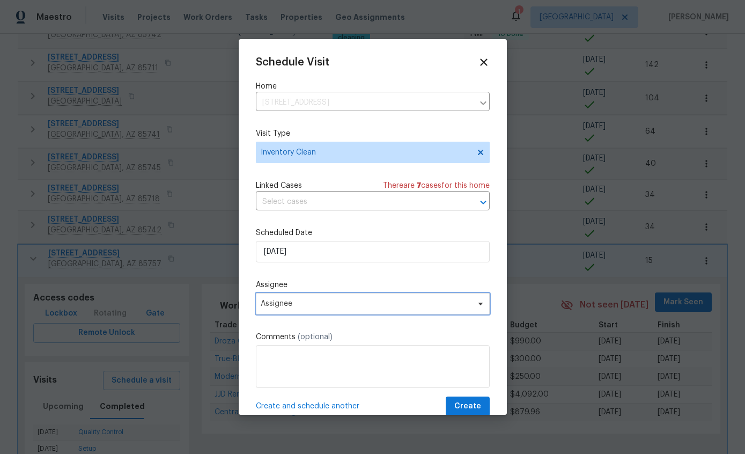
click at [406, 312] on span "Assignee" at bounding box center [373, 303] width 234 height 21
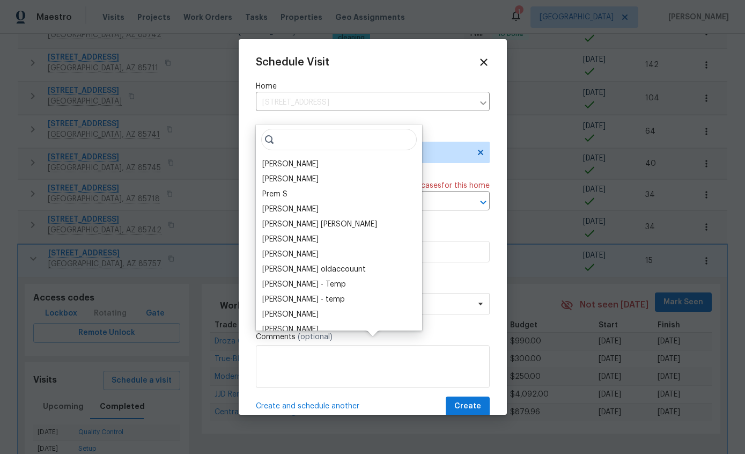
click at [302, 159] on div "[PERSON_NAME]" at bounding box center [290, 164] width 56 height 11
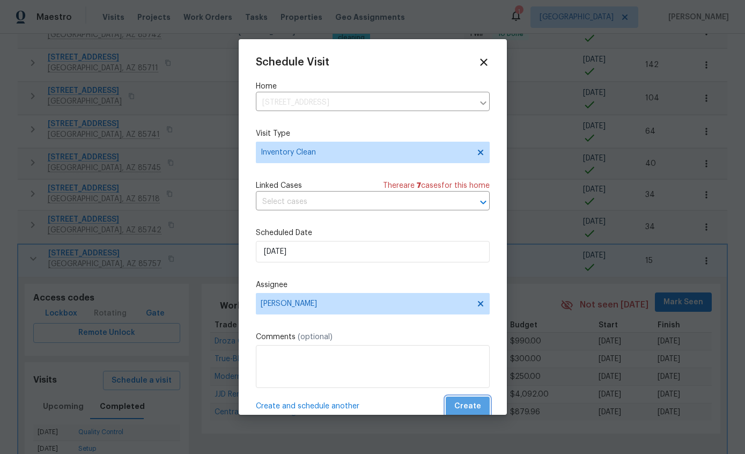
click at [483, 410] on button "Create" at bounding box center [467, 406] width 44 height 20
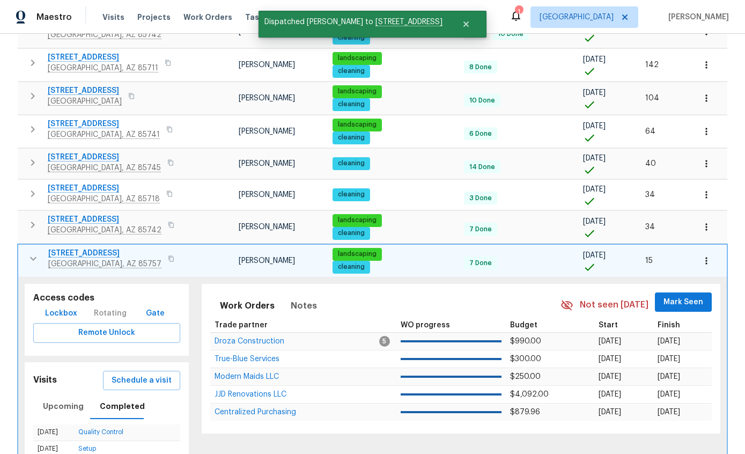
click at [31, 256] on icon "button" at bounding box center [33, 258] width 6 height 4
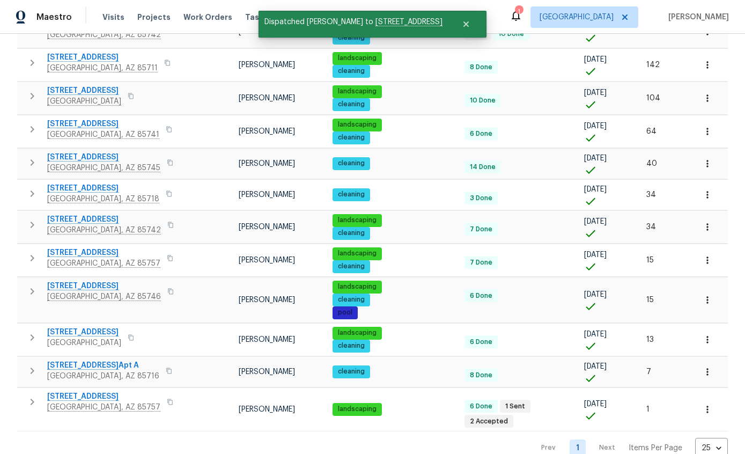
scroll to position [158, 0]
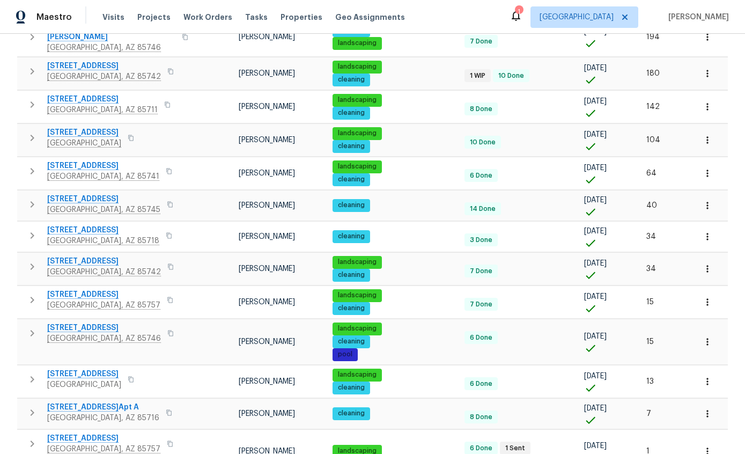
click at [35, 373] on icon "button" at bounding box center [32, 379] width 13 height 13
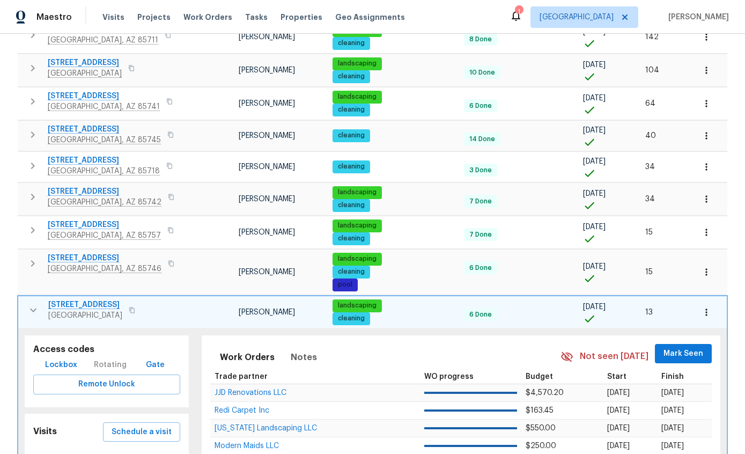
scroll to position [226, 0]
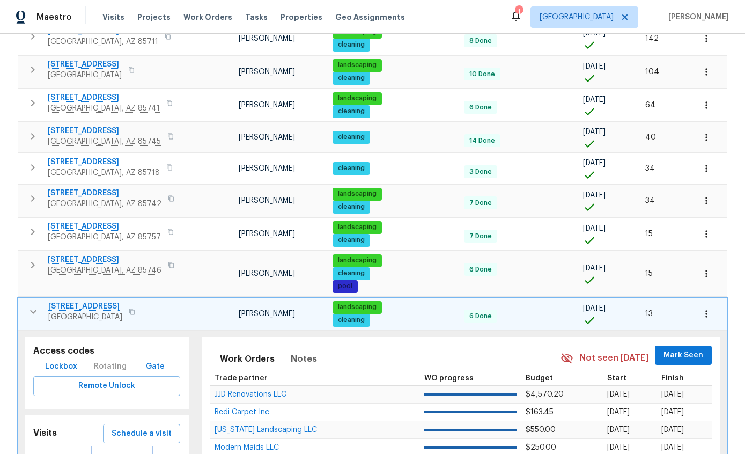
click at [137, 446] on button "Completed" at bounding box center [122, 459] width 58 height 26
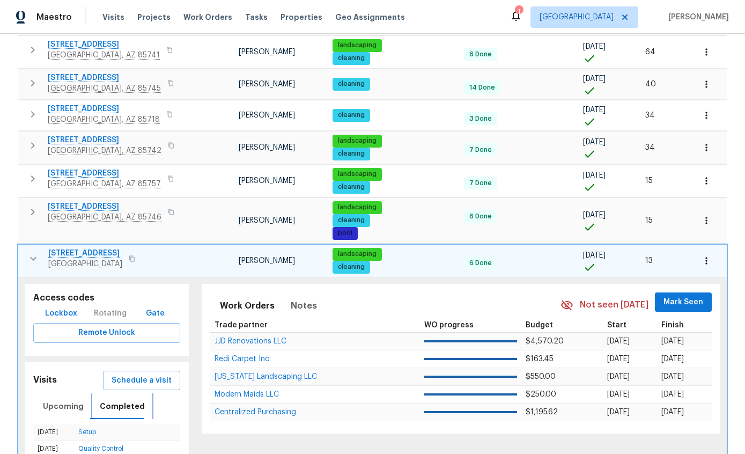
scroll to position [258, 0]
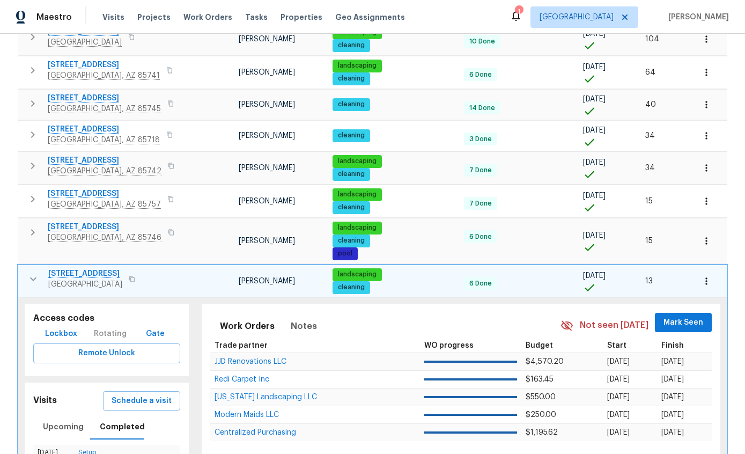
click at [153, 394] on span "Schedule a visit" at bounding box center [142, 400] width 60 height 13
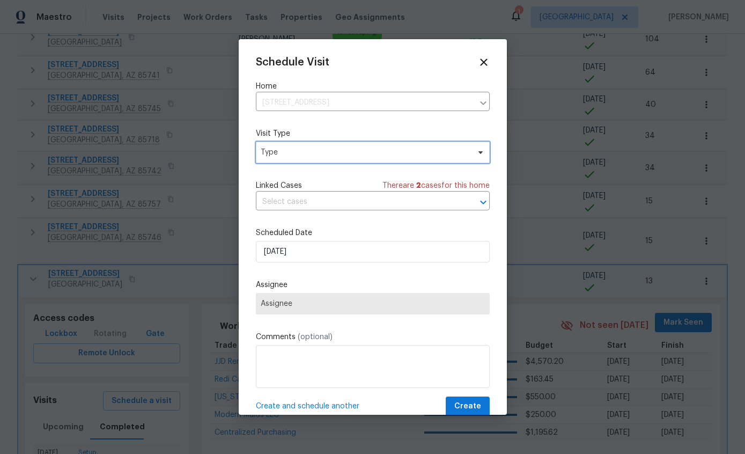
click at [383, 152] on span "Type" at bounding box center [365, 152] width 209 height 11
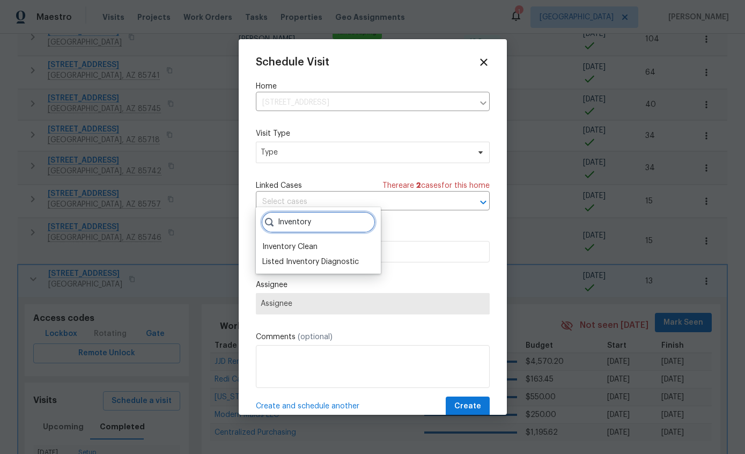
type input "Inventory"
click at [313, 241] on div "Inventory Clean" at bounding box center [289, 246] width 55 height 11
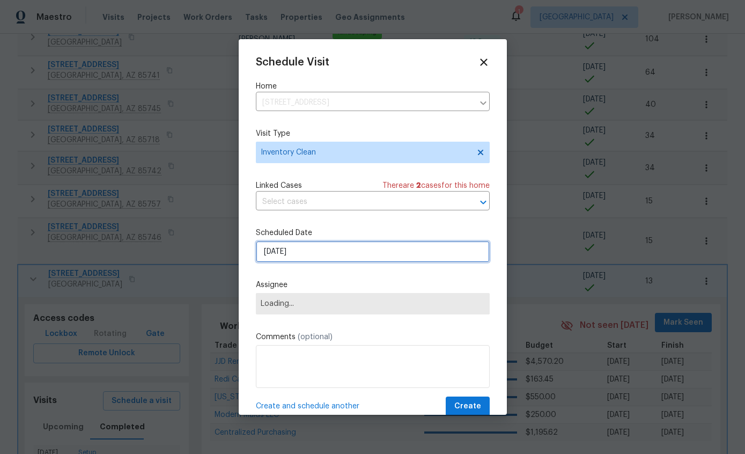
click at [357, 256] on input "9/24/2025" at bounding box center [373, 251] width 234 height 21
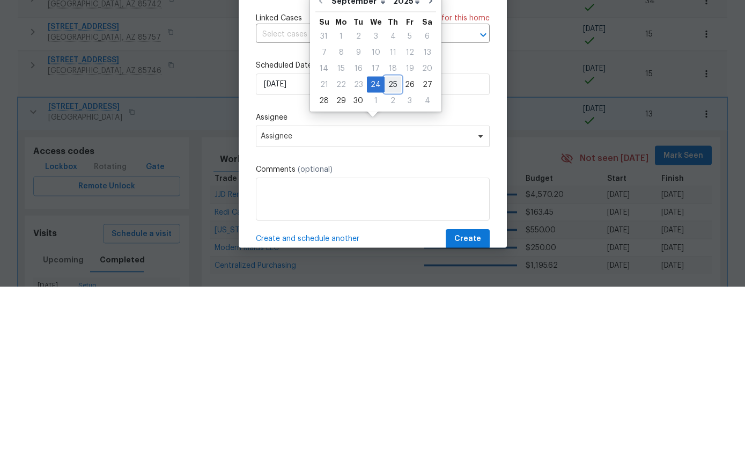
click at [393, 244] on div "25" at bounding box center [392, 251] width 17 height 15
type input "[DATE]"
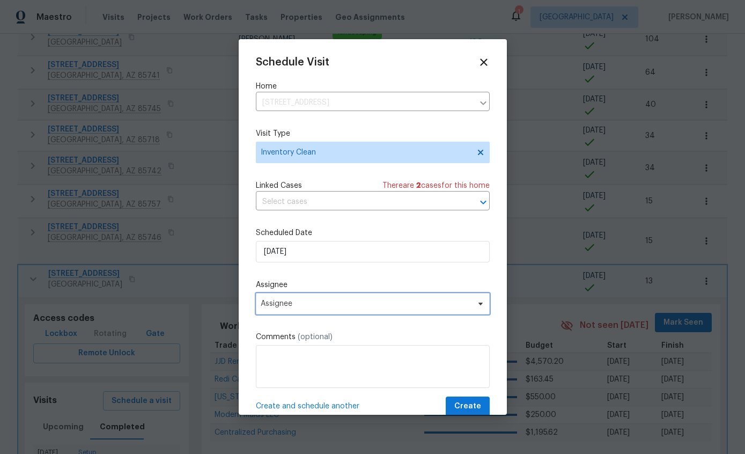
click at [444, 307] on span "Assignee" at bounding box center [366, 303] width 210 height 9
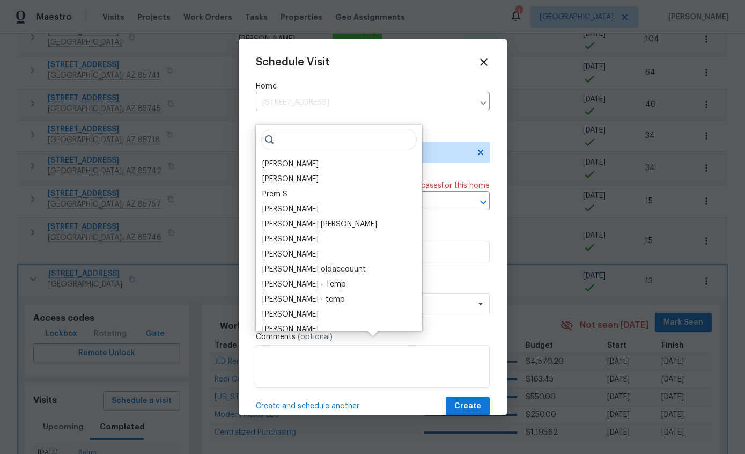
click at [305, 159] on div "[PERSON_NAME]" at bounding box center [290, 164] width 56 height 11
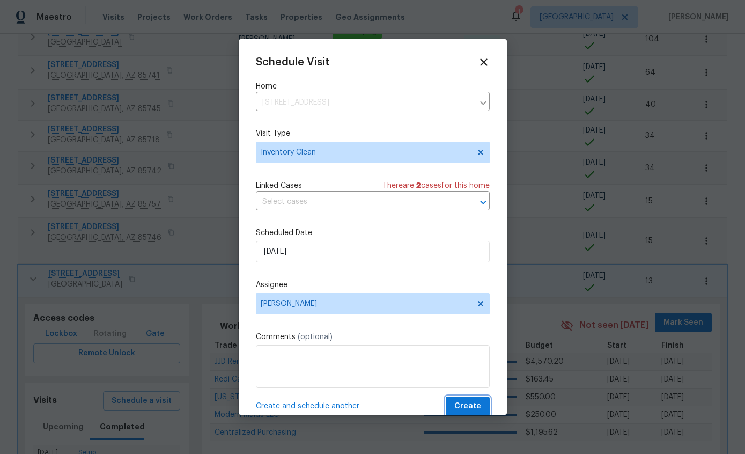
click at [477, 408] on span "Create" at bounding box center [467, 405] width 27 height 13
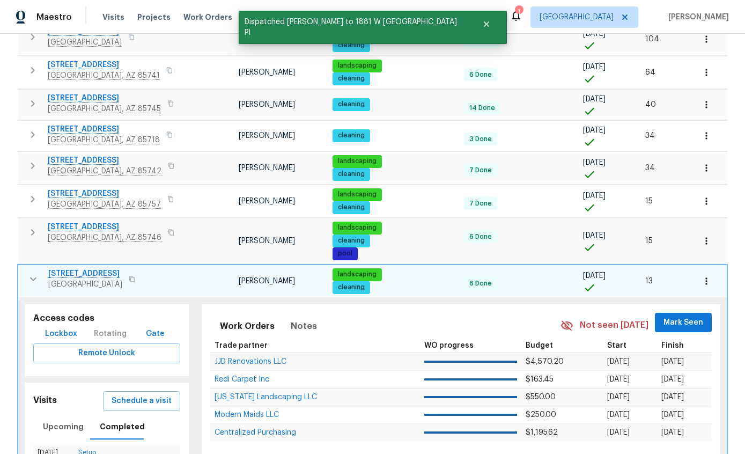
click at [39, 268] on button "button" at bounding box center [33, 278] width 21 height 21
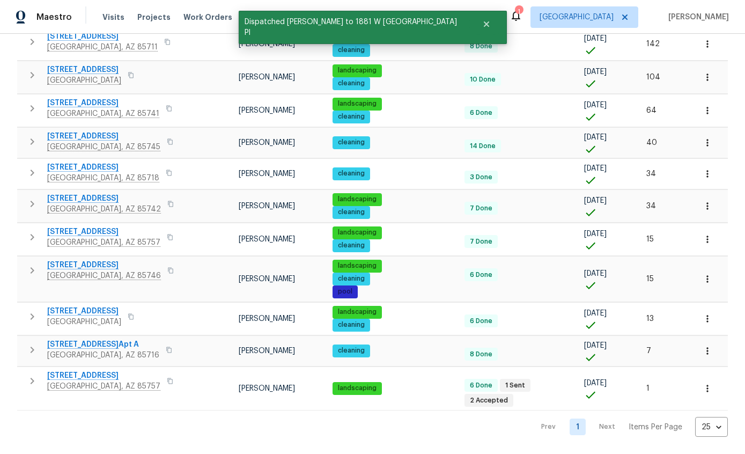
scroll to position [158, 0]
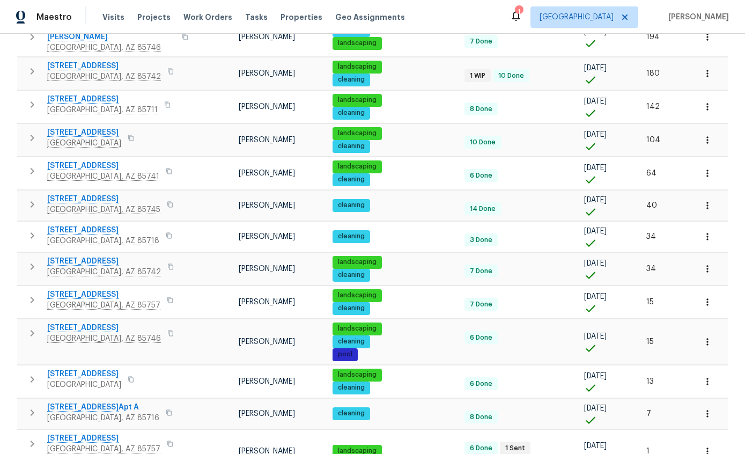
click at [31, 406] on icon "button" at bounding box center [32, 412] width 13 height 13
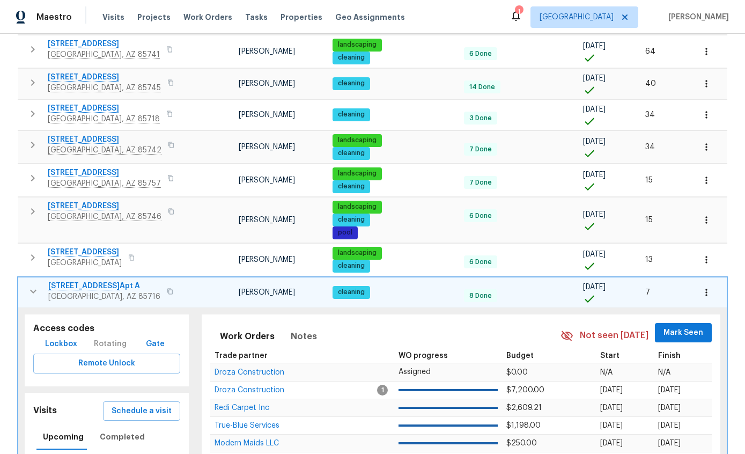
scroll to position [279, 0]
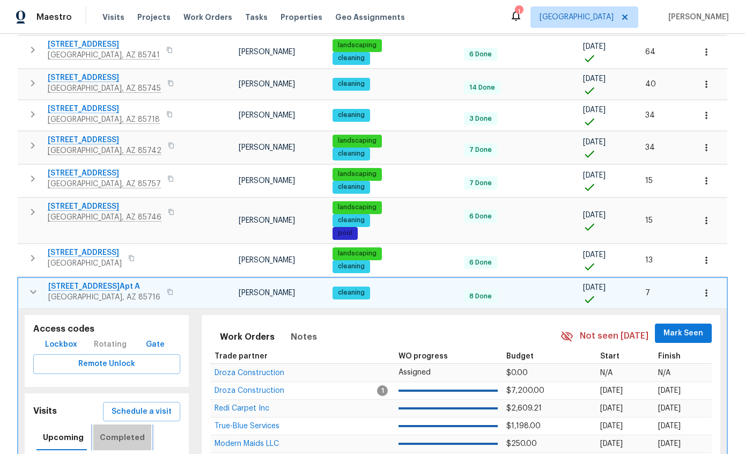
click at [136, 430] on span "Completed" at bounding box center [122, 436] width 45 height 13
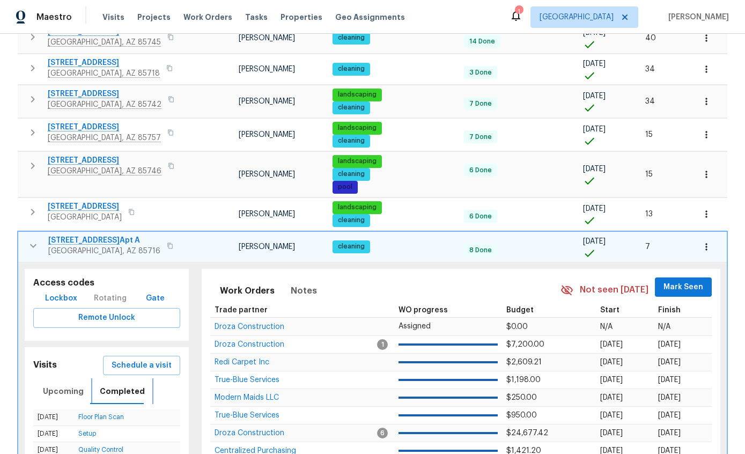
scroll to position [324, 0]
click at [27, 240] on icon "button" at bounding box center [33, 246] width 13 height 13
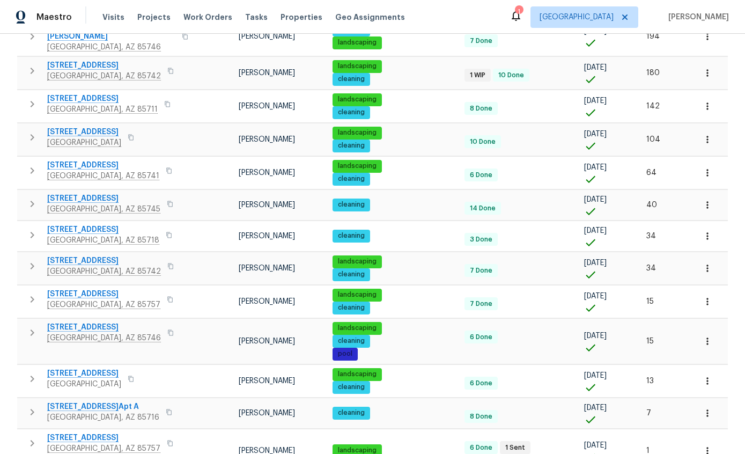
scroll to position [158, 0]
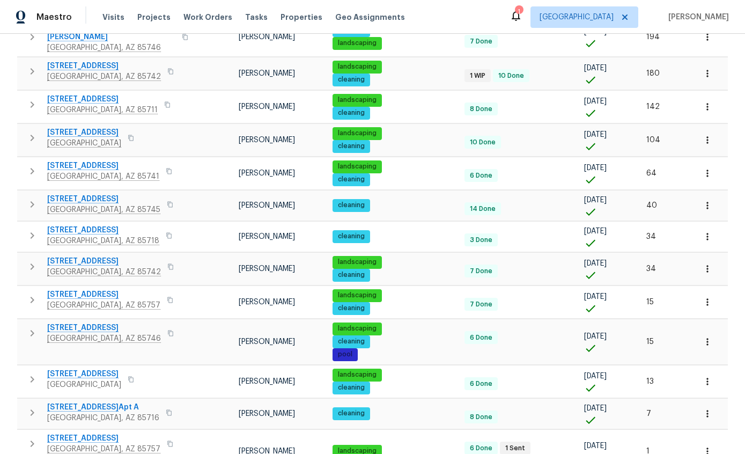
click at [37, 433] on button "button" at bounding box center [31, 443] width 21 height 21
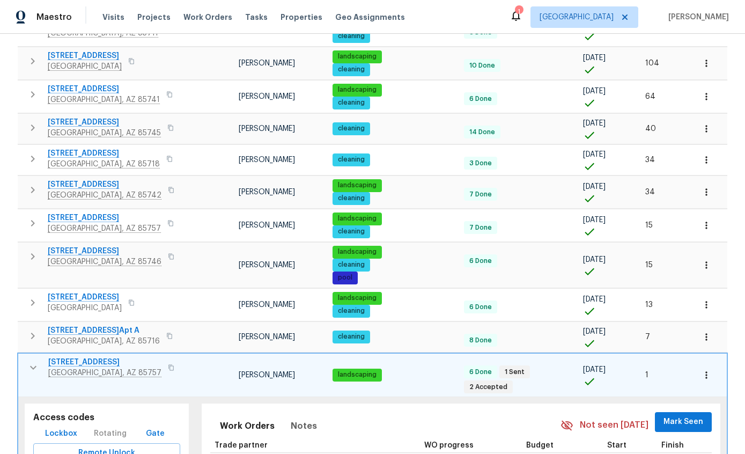
scroll to position [237, 0]
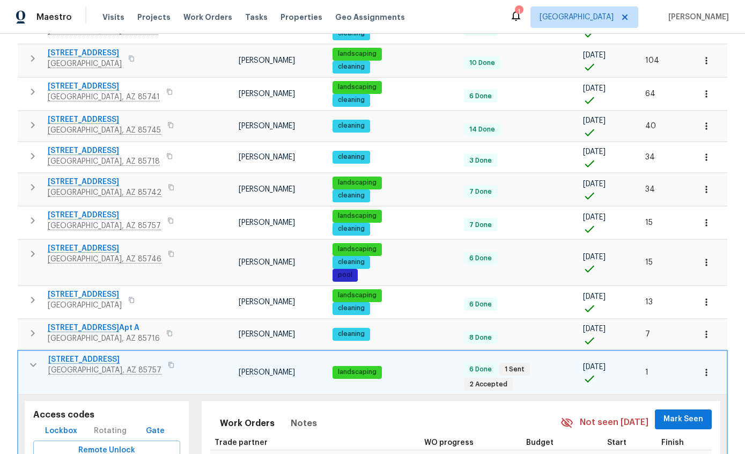
click at [16, 325] on div "Properties Show filters Tucson John Perkins Clear Filters Upcoming (2) Pre-reno…" at bounding box center [372, 217] width 745 height 840
click at [28, 358] on icon "button" at bounding box center [33, 364] width 13 height 13
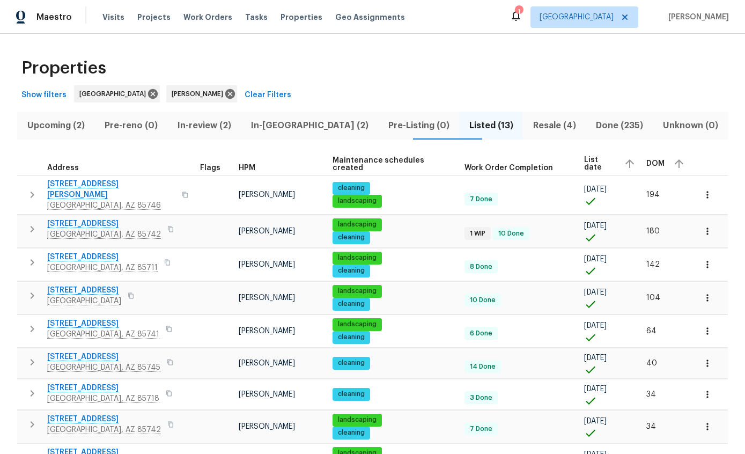
scroll to position [0, 0]
click at [27, 289] on icon "button" at bounding box center [32, 295] width 13 height 13
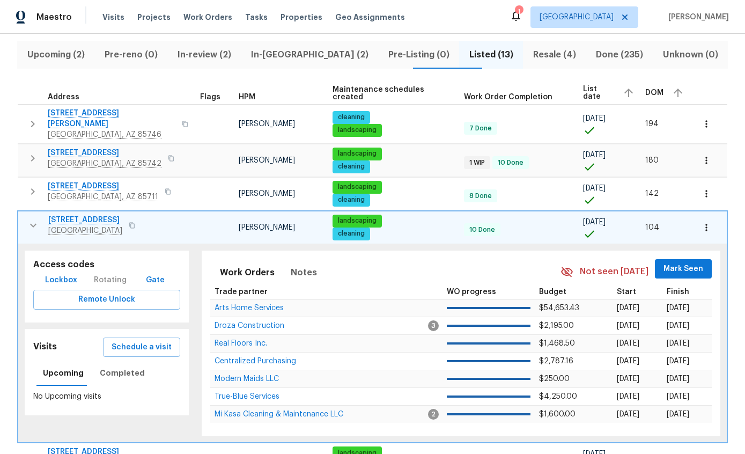
scroll to position [71, 0]
click at [122, 366] on span "Completed" at bounding box center [122, 372] width 45 height 13
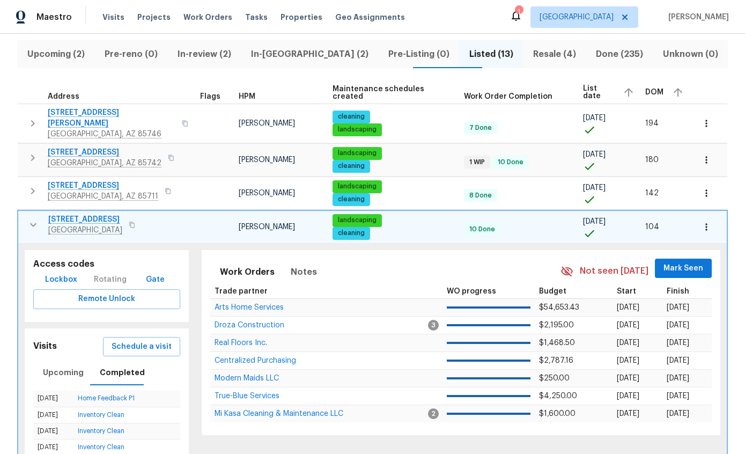
click at [148, 340] on span "Schedule a visit" at bounding box center [142, 346] width 60 height 13
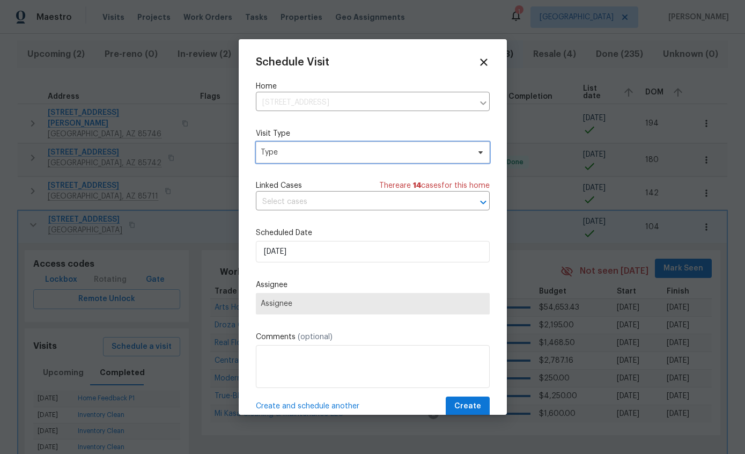
click at [411, 160] on span "Type" at bounding box center [373, 152] width 234 height 21
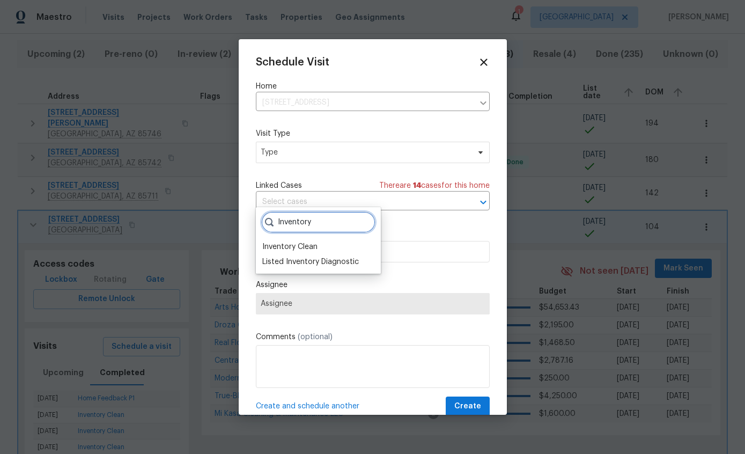
type input "Inventory"
click at [316, 241] on div "Inventory Clean" at bounding box center [289, 246] width 55 height 11
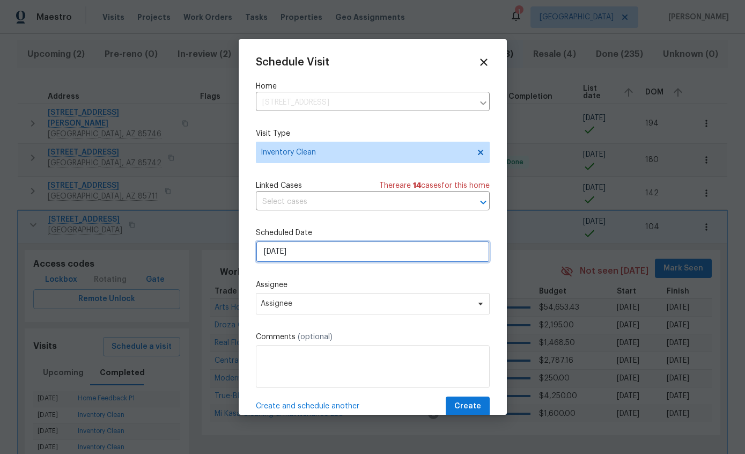
click at [353, 259] on input "9/24/2025" at bounding box center [373, 251] width 234 height 21
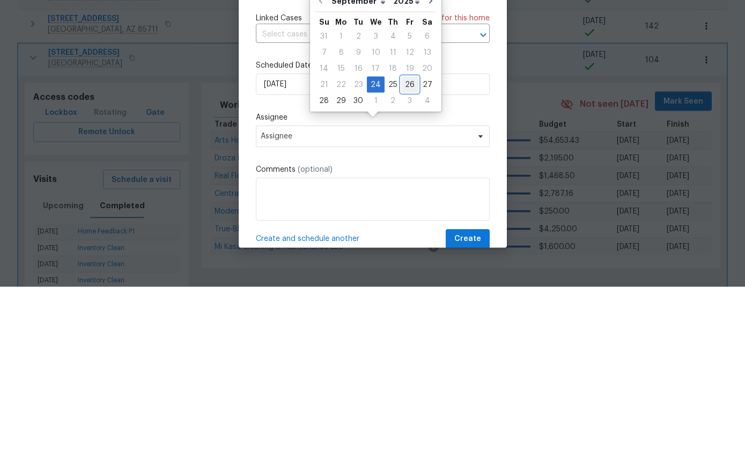
click at [409, 244] on div "26" at bounding box center [409, 251] width 17 height 15
type input "9/26/2025"
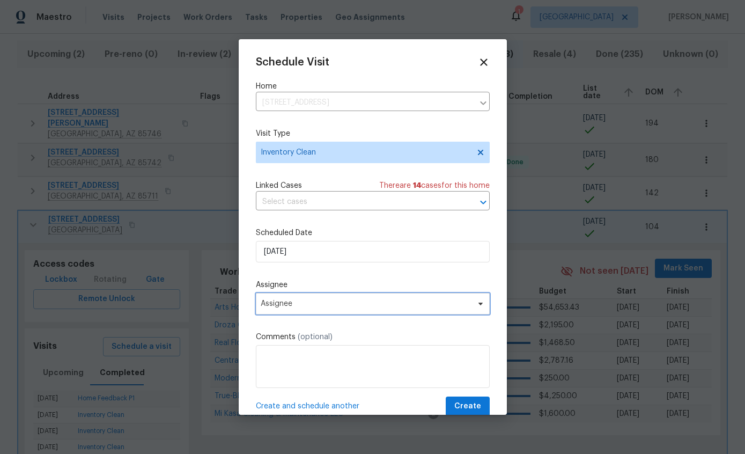
click at [379, 308] on span "Assignee" at bounding box center [366, 303] width 210 height 9
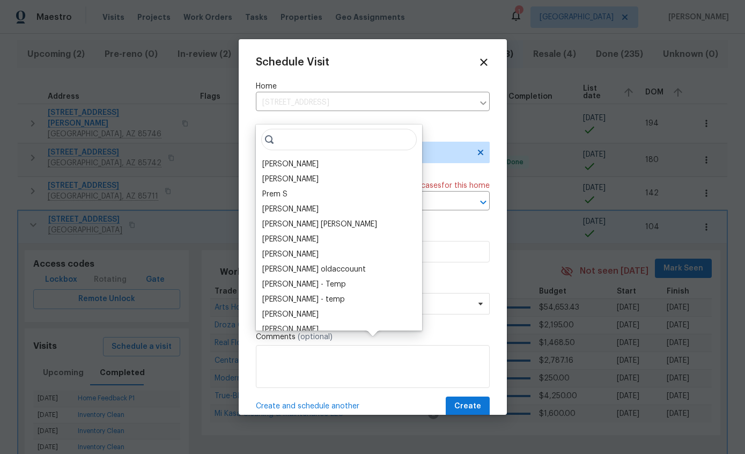
click at [305, 159] on div "[PERSON_NAME]" at bounding box center [290, 164] width 56 height 11
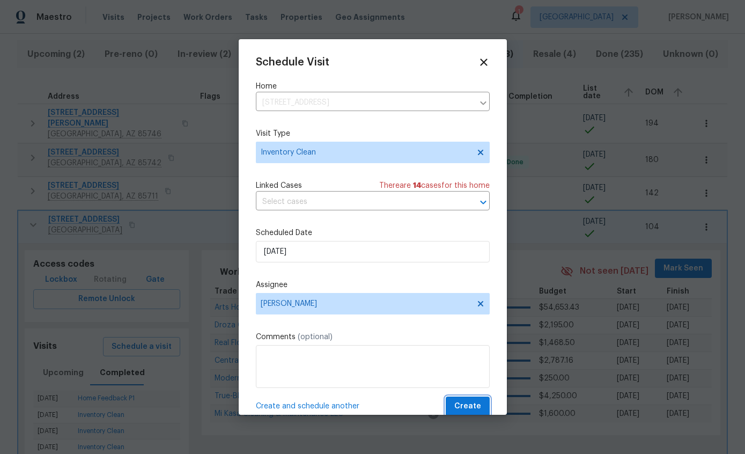
click at [474, 406] on span "Create" at bounding box center [467, 405] width 27 height 13
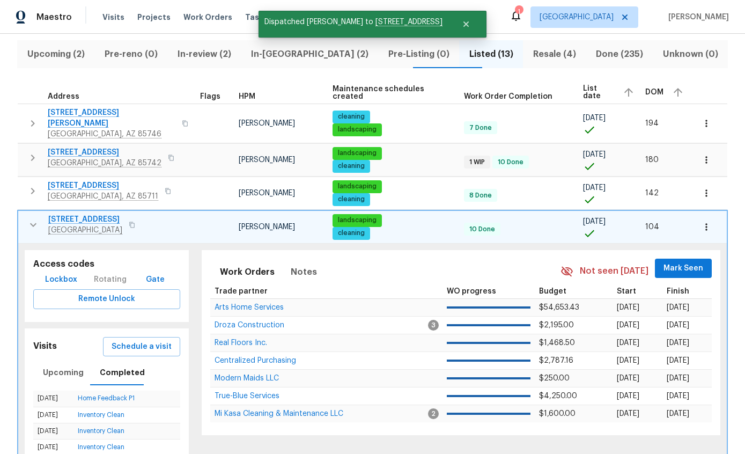
click at [32, 218] on icon "button" at bounding box center [33, 224] width 13 height 13
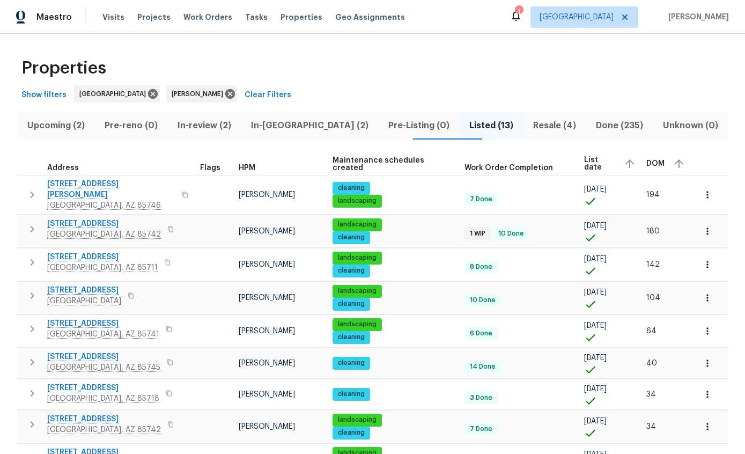
scroll to position [0, 0]
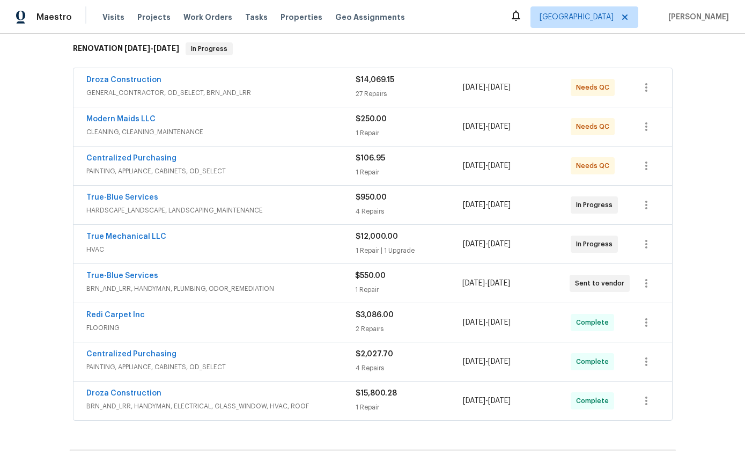
scroll to position [172, 0]
click at [319, 278] on div "True-Blue Services" at bounding box center [220, 276] width 269 height 13
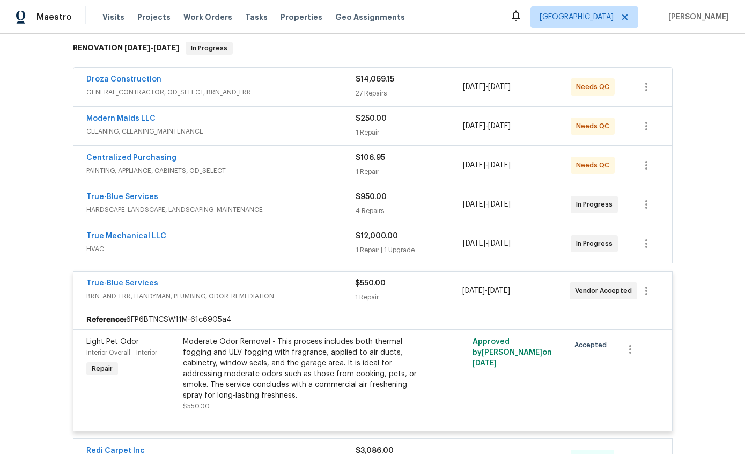
click at [318, 296] on span "BRN_AND_LRR, HANDYMAN, PLUMBING, ODOR_REMEDIATION" at bounding box center [220, 296] width 269 height 11
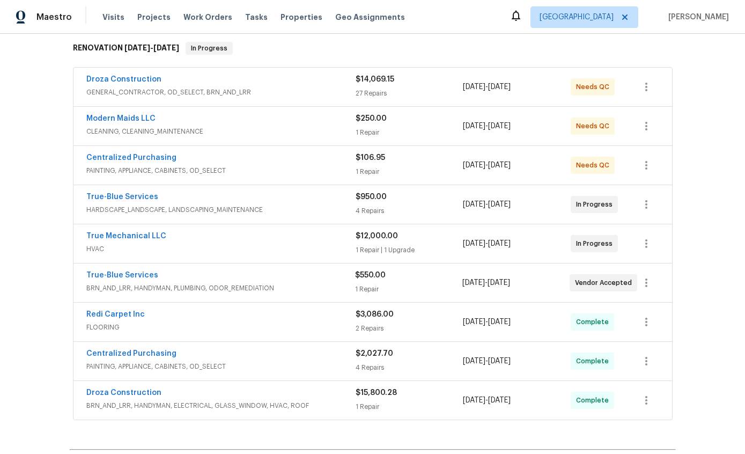
click at [705, 254] on div "Back to all projects 1917 W Saxony Rd, Tucson, AZ 85713 3 Beds | 1 Baths | Tota…" at bounding box center [372, 244] width 745 height 420
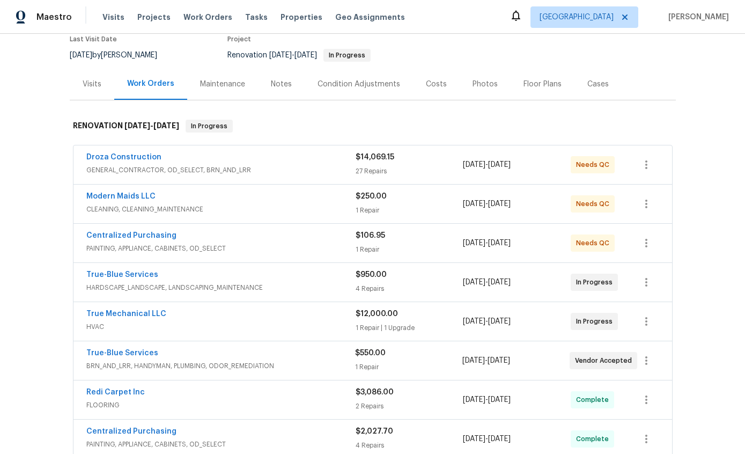
scroll to position [65, 0]
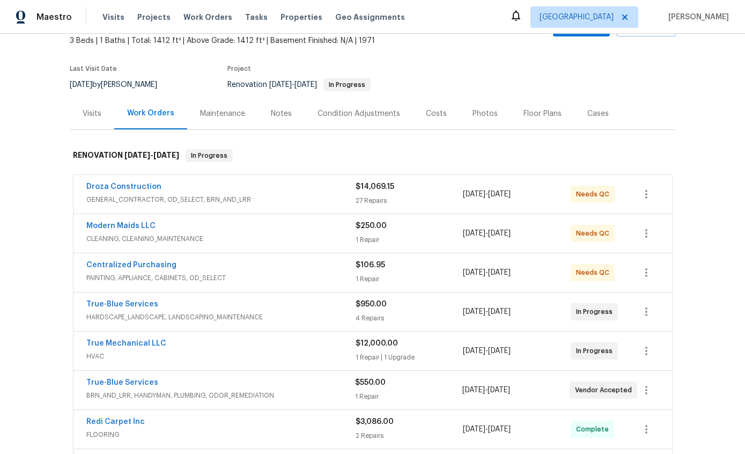
click at [435, 120] on div "Costs" at bounding box center [436, 114] width 47 height 32
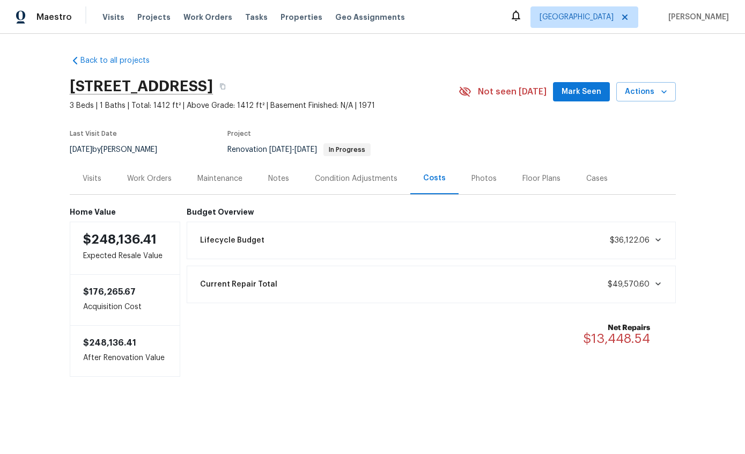
click at [151, 181] on div "Work Orders" at bounding box center [149, 178] width 44 height 11
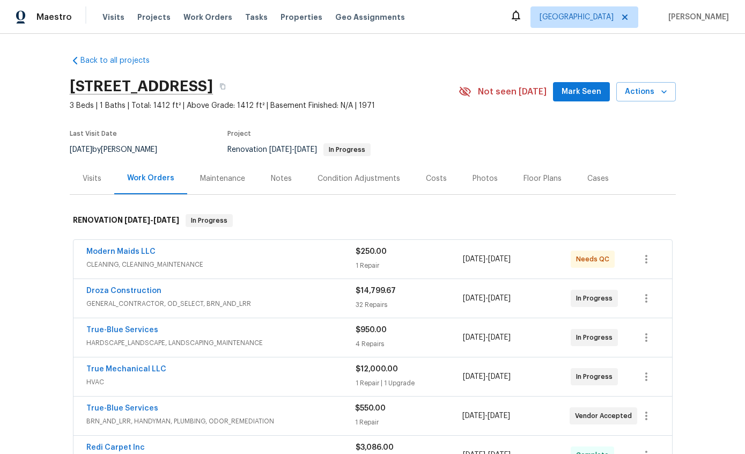
click at [663, 97] on span "Actions" at bounding box center [646, 91] width 42 height 13
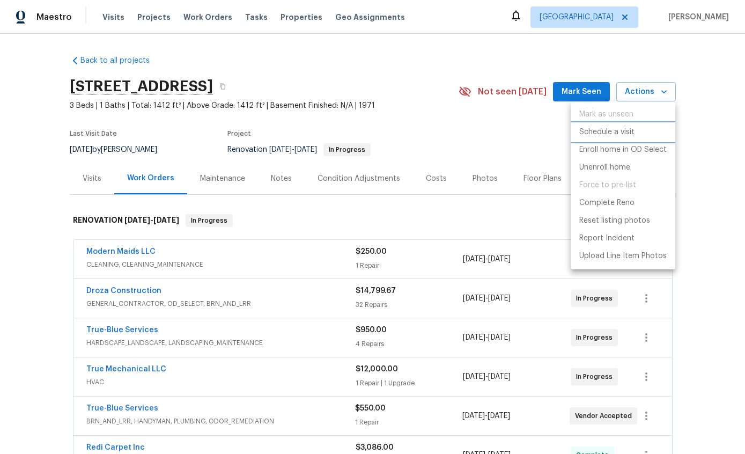
click at [632, 132] on p "Schedule a visit" at bounding box center [606, 132] width 55 height 11
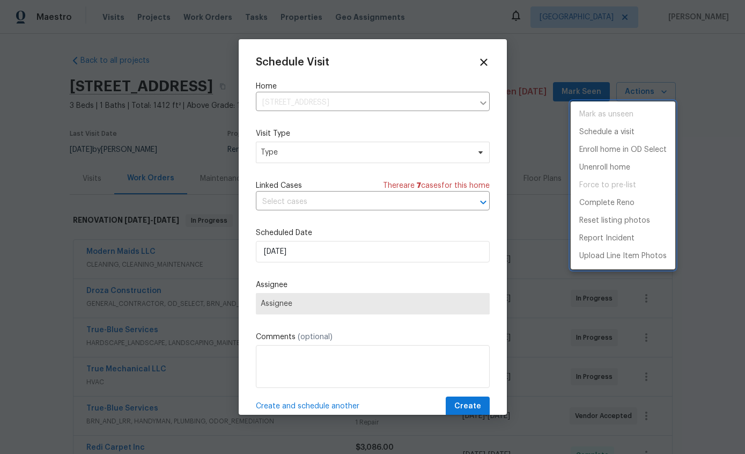
click at [371, 159] on div at bounding box center [372, 227] width 745 height 454
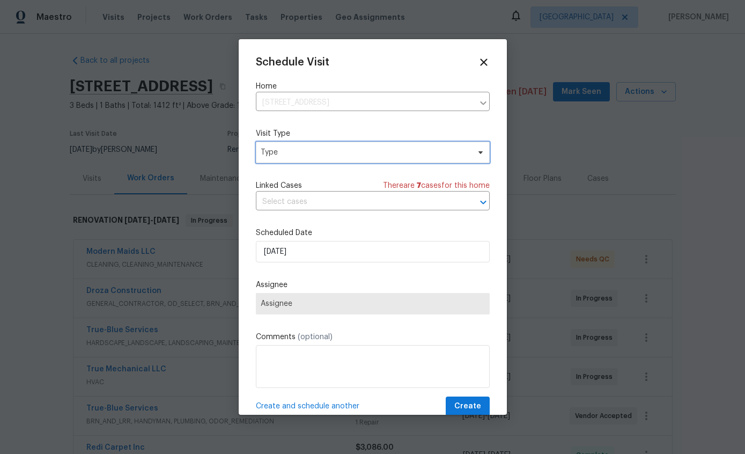
click at [428, 154] on span "Type" at bounding box center [365, 152] width 209 height 11
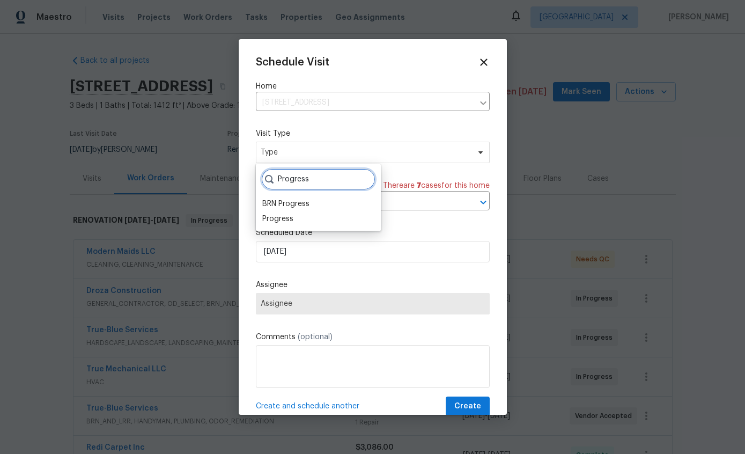
type input "Progress"
click at [299, 222] on div "Progress" at bounding box center [318, 218] width 118 height 15
click at [289, 218] on div "Progress" at bounding box center [277, 218] width 31 height 11
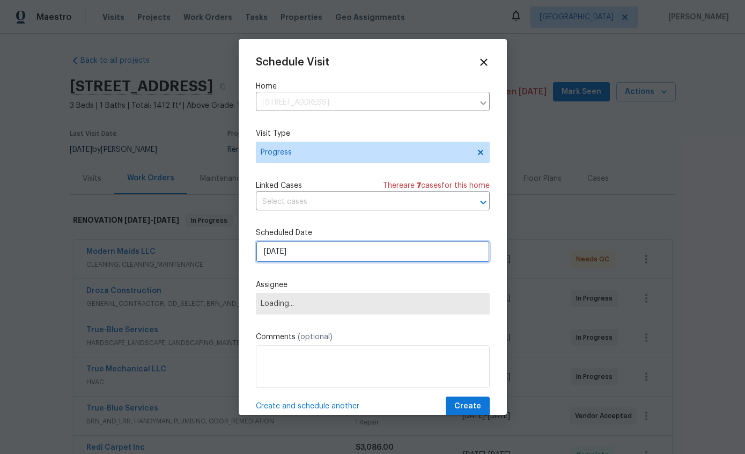
click at [333, 259] on input "[DATE]" at bounding box center [373, 251] width 234 height 21
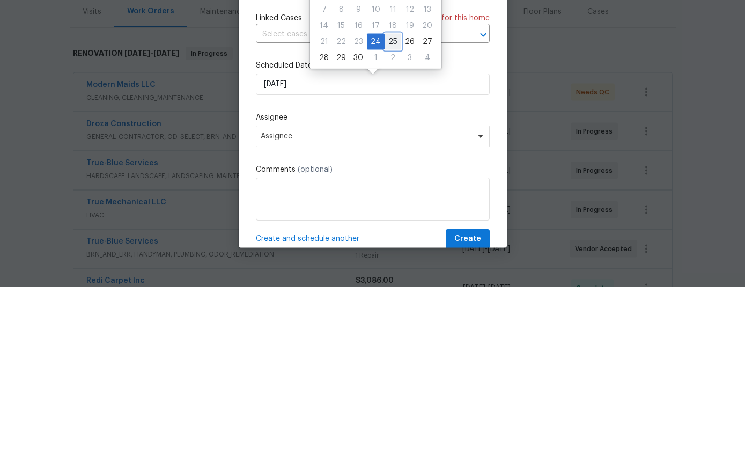
click at [392, 201] on div "25" at bounding box center [392, 208] width 17 height 15
type input "[DATE]"
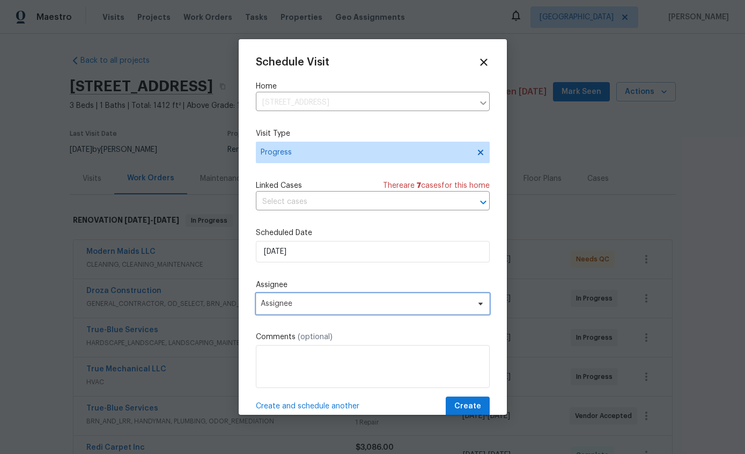
click at [393, 301] on span "Assignee" at bounding box center [373, 303] width 234 height 21
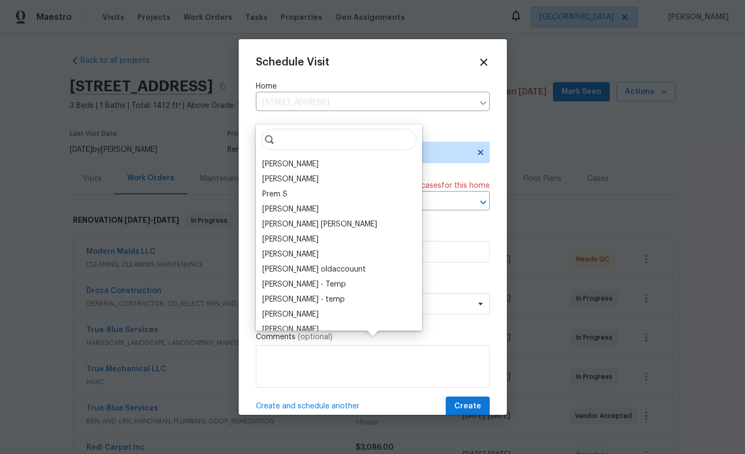
click at [300, 159] on div "[PERSON_NAME]" at bounding box center [290, 164] width 56 height 11
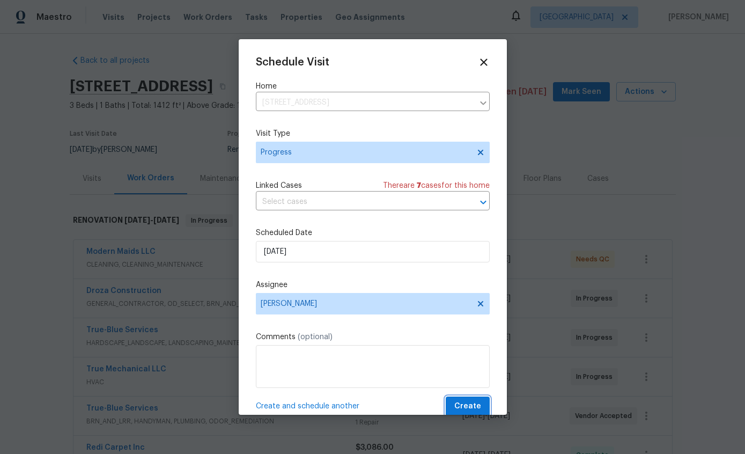
click at [476, 410] on span "Create" at bounding box center [467, 405] width 27 height 13
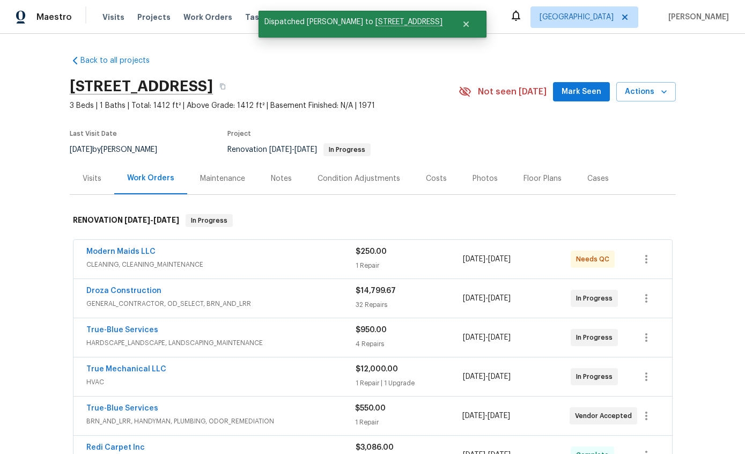
click at [705, 144] on div "Back to all projects 1917 W Saxony Rd, Tucson, AZ 85713 3 Beds | 1 Baths | Tota…" at bounding box center [372, 244] width 745 height 420
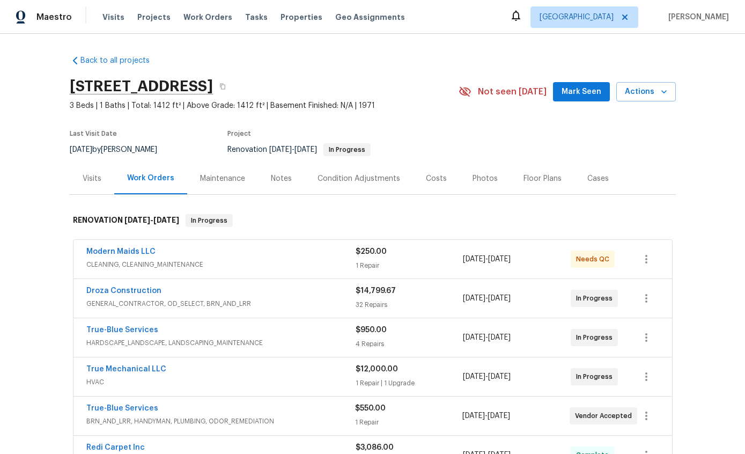
click at [278, 162] on div "Notes" at bounding box center [281, 178] width 47 height 32
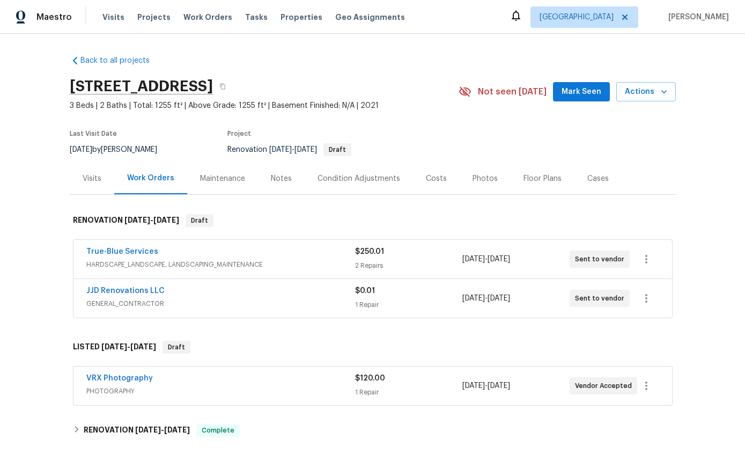
click at [716, 165] on div "Back to all projects 7501 W Teton Rd, Tucson, AZ 85757 3 Beds | 2 Baths | Total…" at bounding box center [372, 244] width 745 height 420
click at [667, 93] on icon "button" at bounding box center [663, 91] width 11 height 11
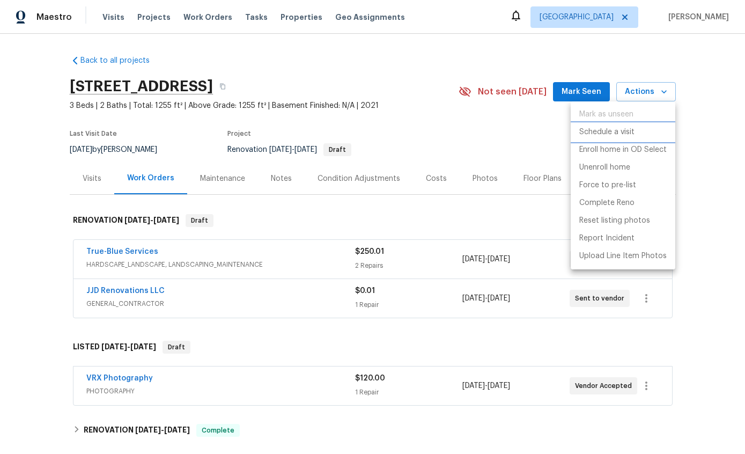
click at [633, 133] on p "Schedule a visit" at bounding box center [606, 132] width 55 height 11
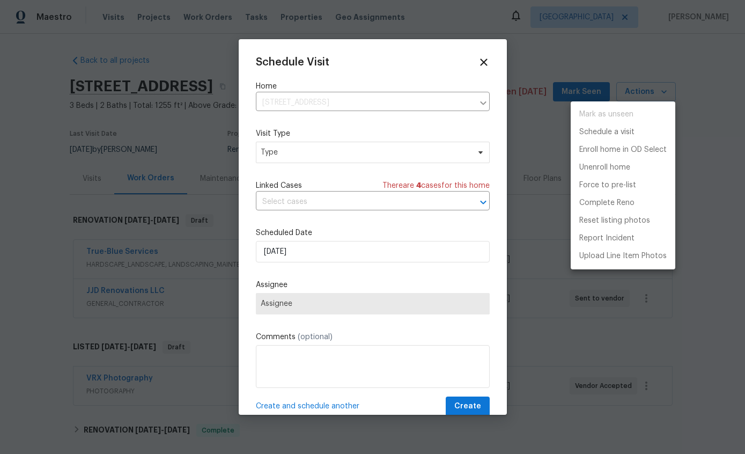
click at [380, 153] on div at bounding box center [372, 227] width 745 height 454
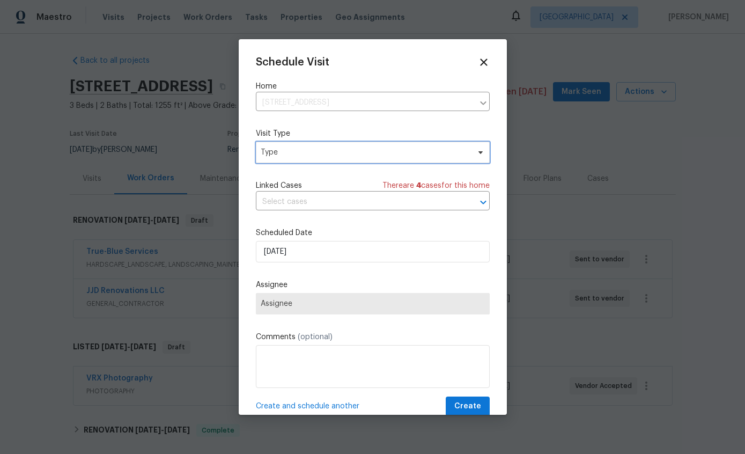
click at [398, 154] on span "Type" at bounding box center [365, 152] width 209 height 11
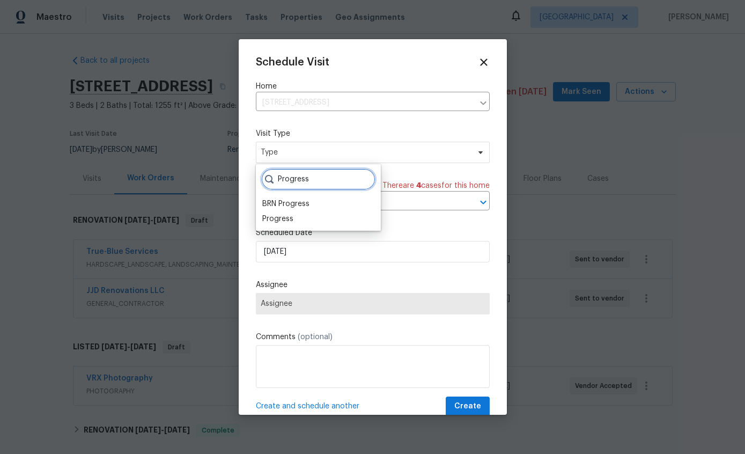
type input "Progress"
click at [292, 217] on div "Progress" at bounding box center [277, 218] width 31 height 11
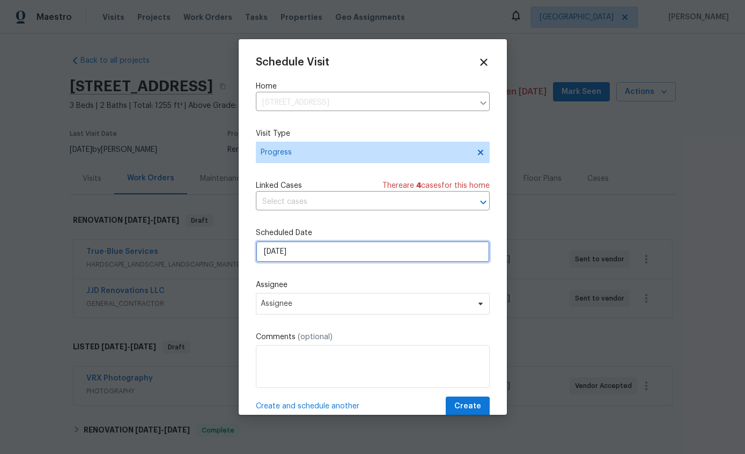
click at [411, 254] on input "[DATE]" at bounding box center [373, 251] width 234 height 21
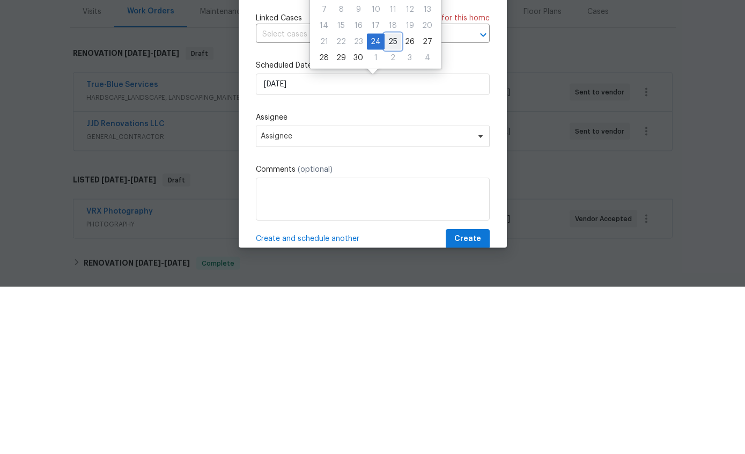
click at [384, 201] on div "25" at bounding box center [392, 208] width 17 height 15
type input "[DATE]"
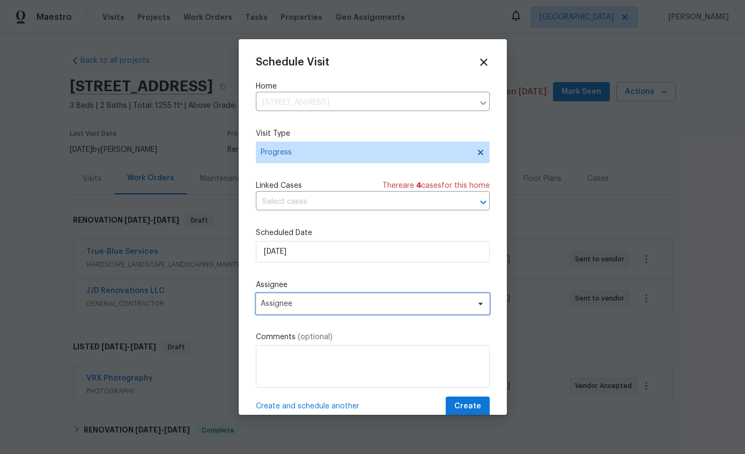
click at [419, 306] on span "Assignee" at bounding box center [366, 303] width 210 height 9
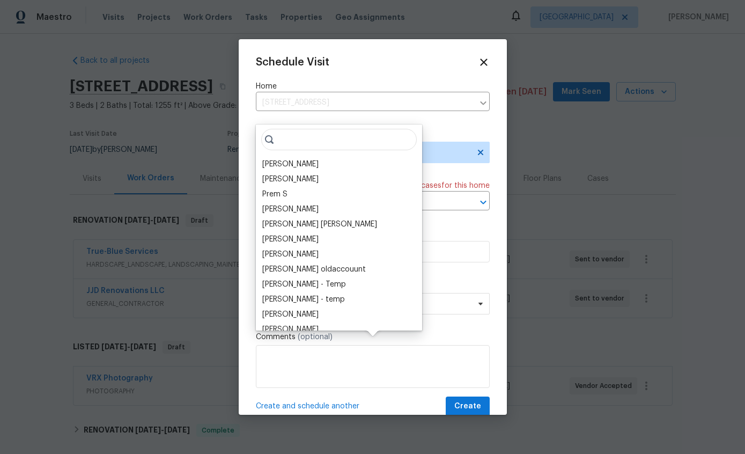
click at [297, 159] on div "[PERSON_NAME]" at bounding box center [290, 164] width 56 height 11
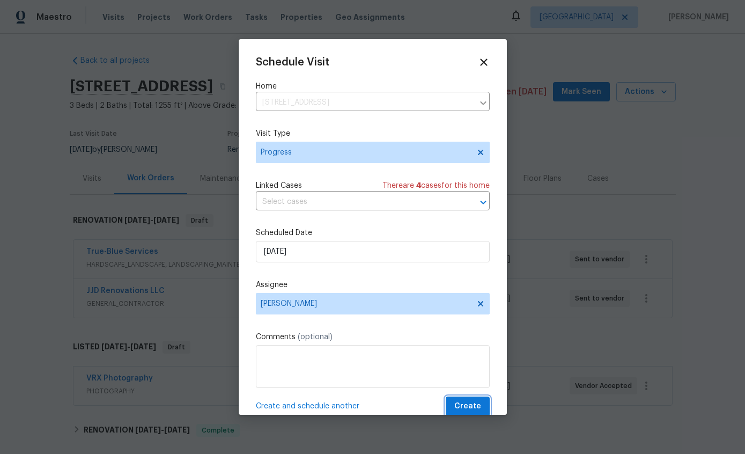
click at [470, 404] on span "Create" at bounding box center [467, 405] width 27 height 13
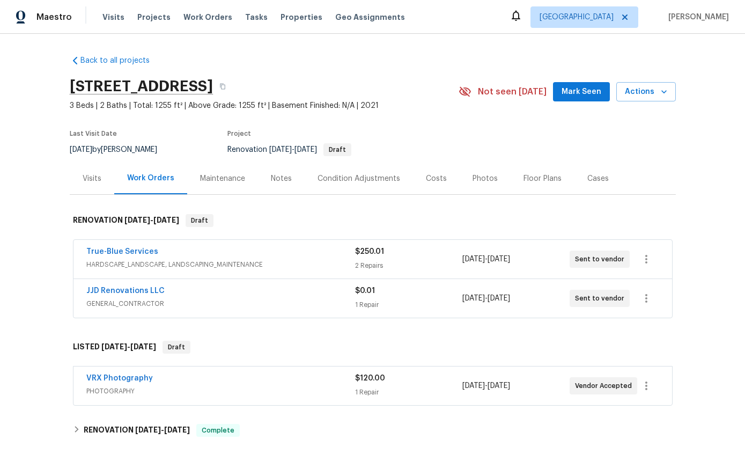
click at [278, 173] on div "Notes" at bounding box center [281, 178] width 21 height 11
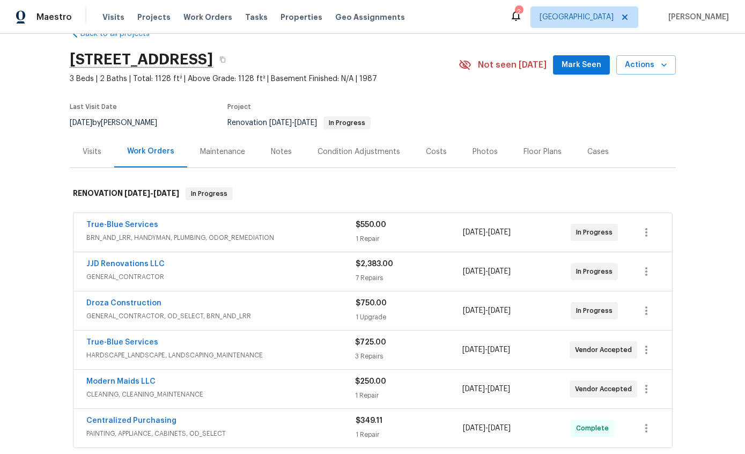
scroll to position [11, 0]
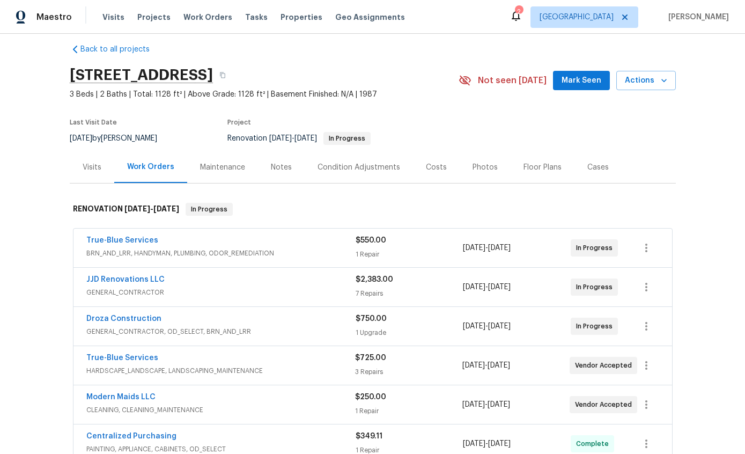
click at [663, 82] on icon "button" at bounding box center [663, 80] width 11 height 11
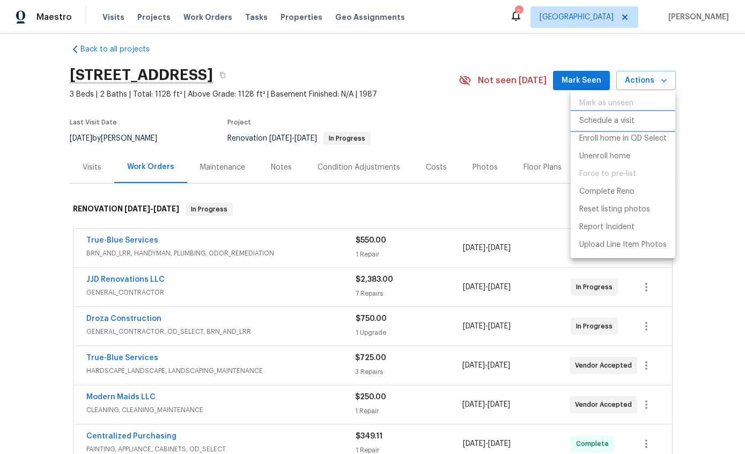
click at [630, 125] on p "Schedule a visit" at bounding box center [606, 120] width 55 height 11
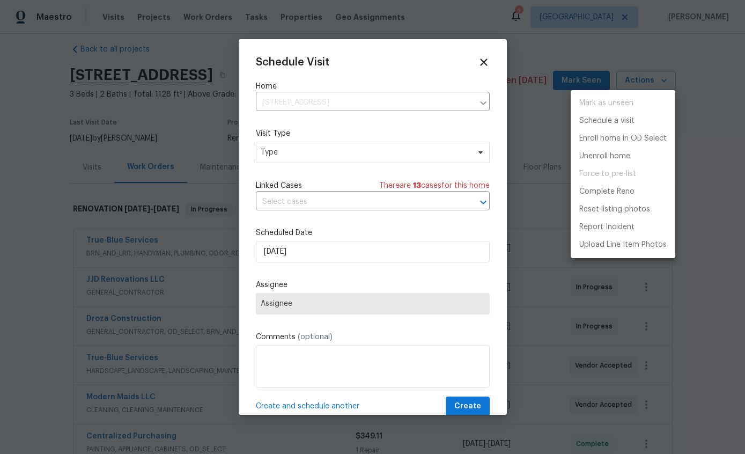
click at [381, 151] on div at bounding box center [372, 227] width 745 height 454
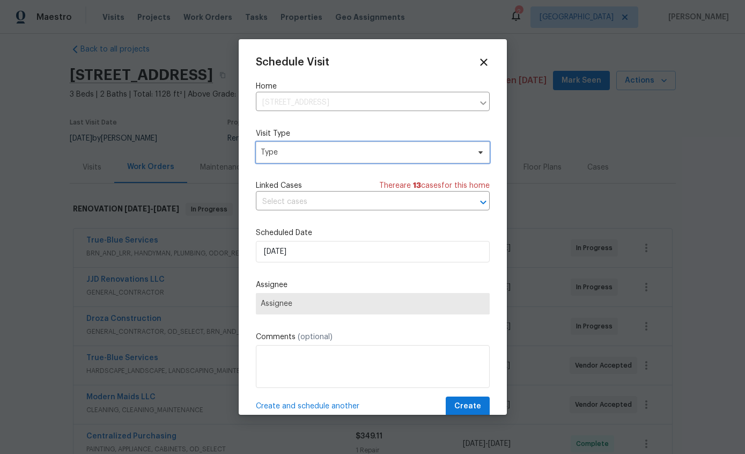
click at [436, 158] on span "Type" at bounding box center [365, 152] width 209 height 11
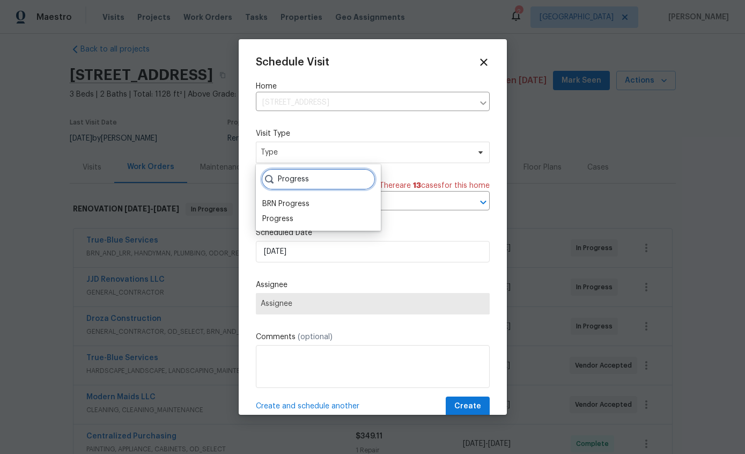
type input "Progress"
click at [292, 216] on div "Progress" at bounding box center [277, 218] width 31 height 11
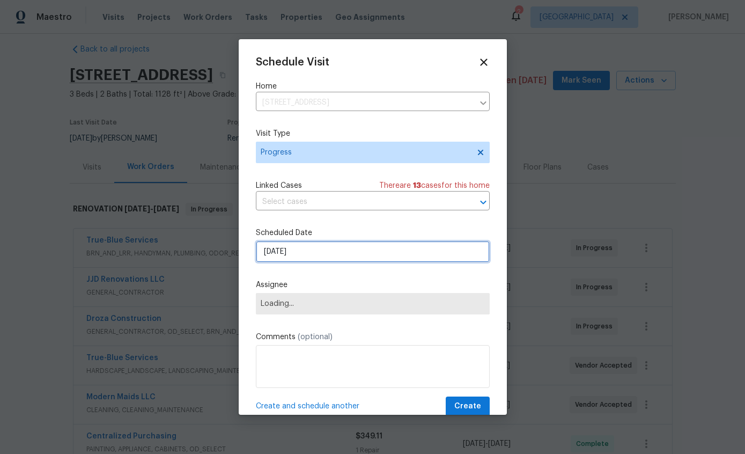
click at [388, 261] on input "9/24/2025" at bounding box center [373, 251] width 234 height 21
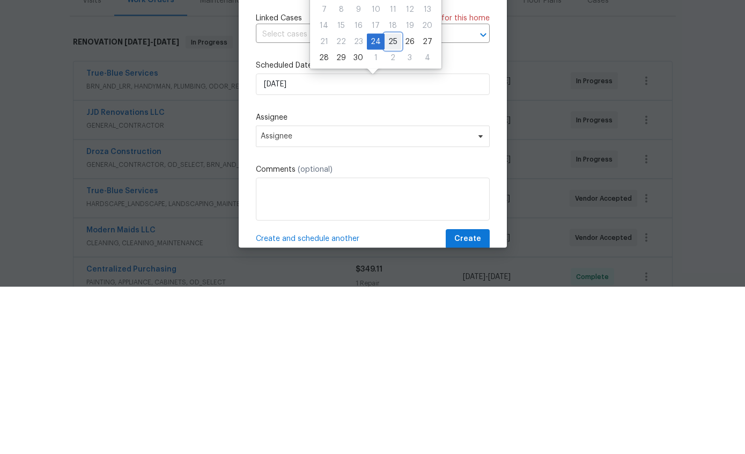
click at [388, 201] on div "25" at bounding box center [392, 208] width 17 height 15
type input "[DATE]"
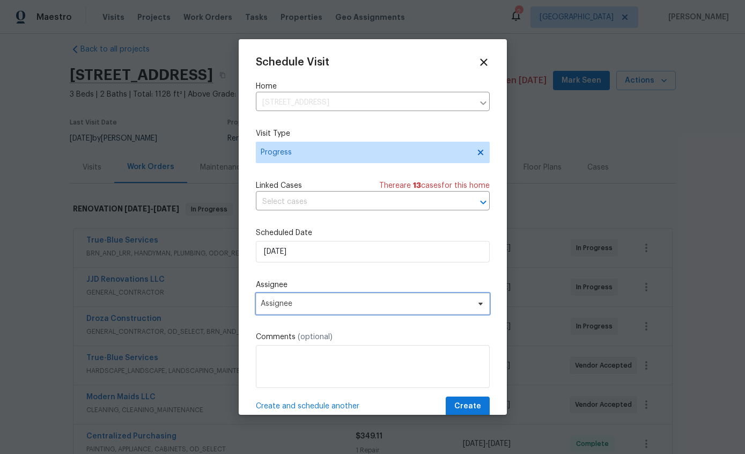
click at [416, 308] on span "Assignee" at bounding box center [366, 303] width 210 height 9
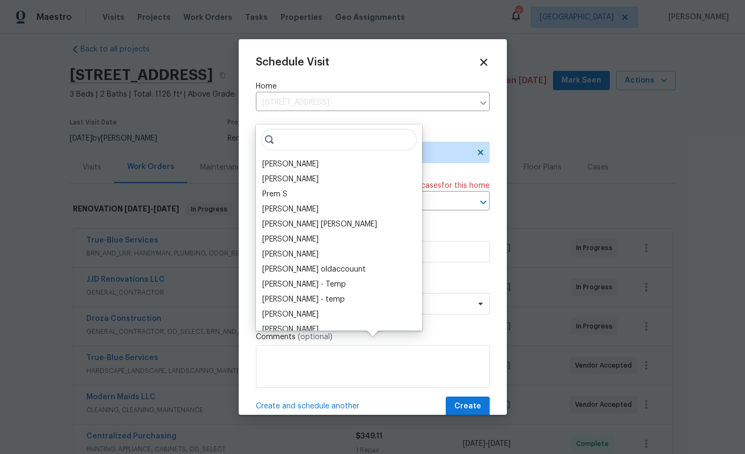
click at [305, 159] on div "[PERSON_NAME]" at bounding box center [290, 164] width 56 height 11
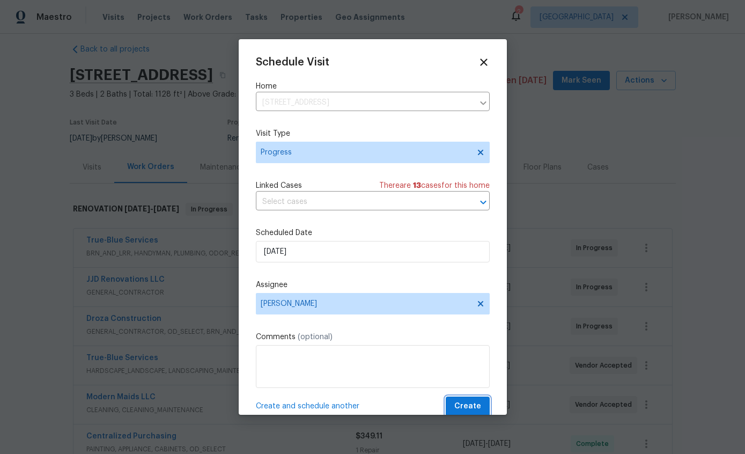
click at [476, 407] on span "Create" at bounding box center [467, 405] width 27 height 13
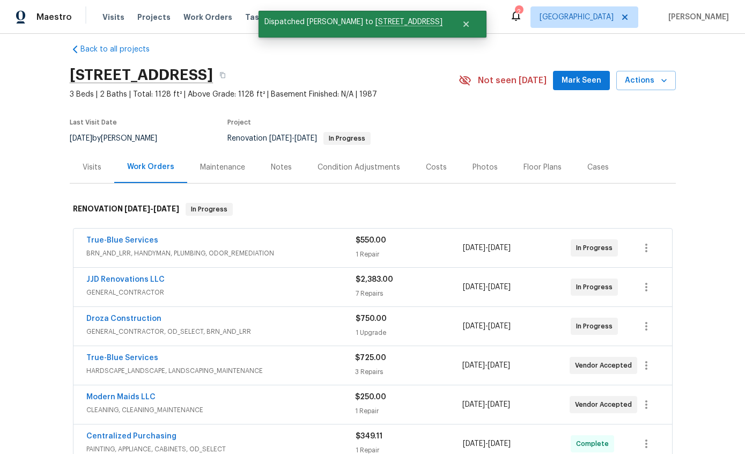
click at [699, 136] on div "Back to all projects 9678 N Sherbrooke St, Tucson, AZ 85742 3 Beds | 2 Baths | …" at bounding box center [372, 244] width 745 height 420
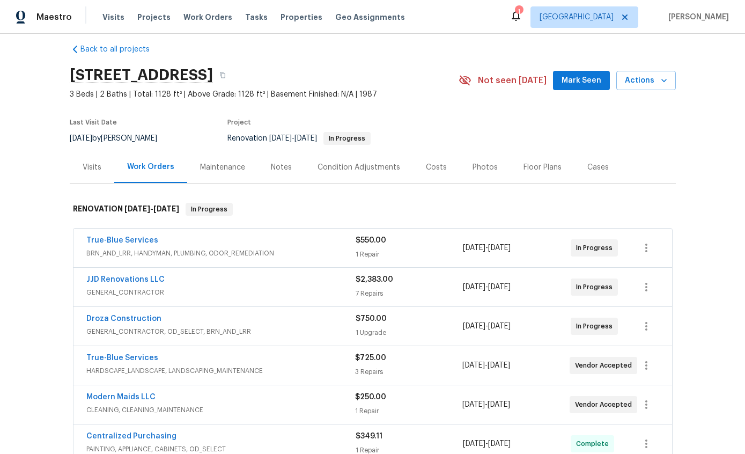
click at [280, 162] on div "Notes" at bounding box center [281, 167] width 21 height 11
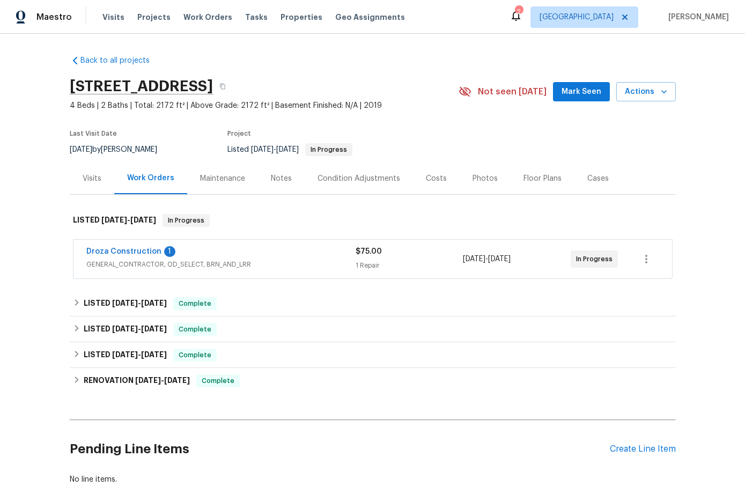
click at [131, 253] on link "Droza Construction" at bounding box center [123, 252] width 75 height 8
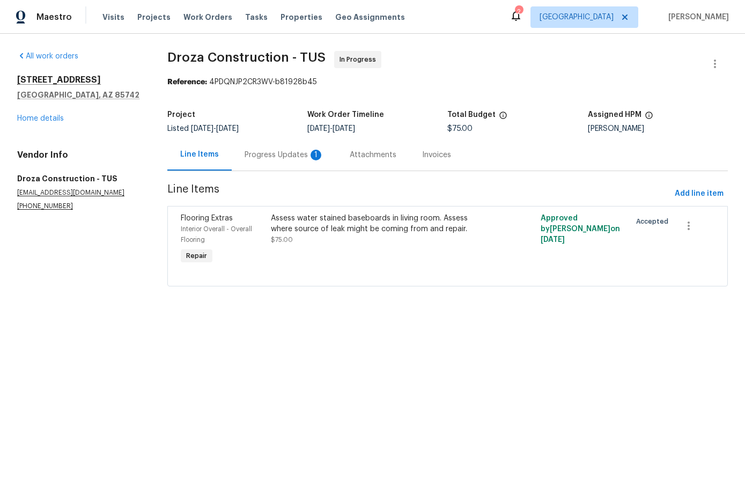
click at [298, 159] on div "Progress Updates 1" at bounding box center [283, 155] width 79 height 11
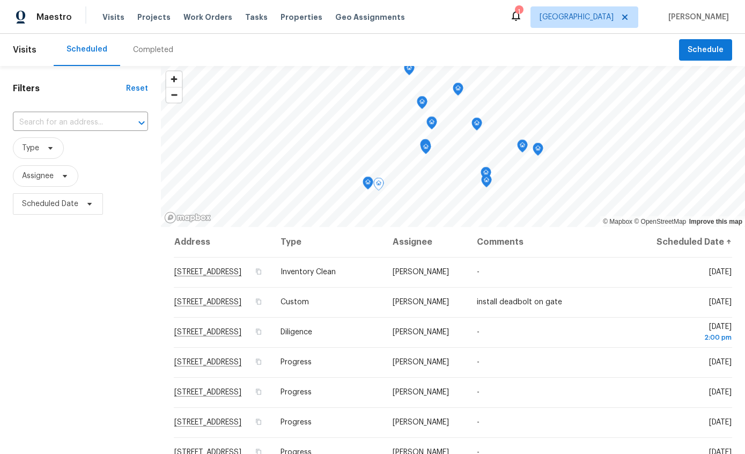
click at [0, 0] on icon at bounding box center [0, 0] width 0 height 0
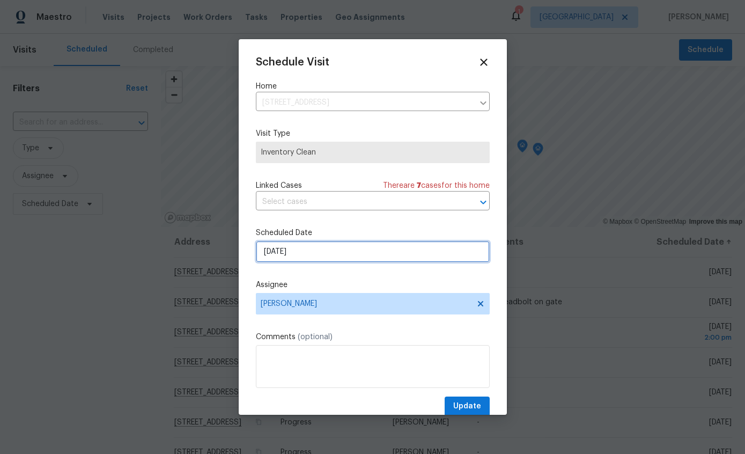
click at [414, 259] on input "[DATE]" at bounding box center [373, 251] width 234 height 21
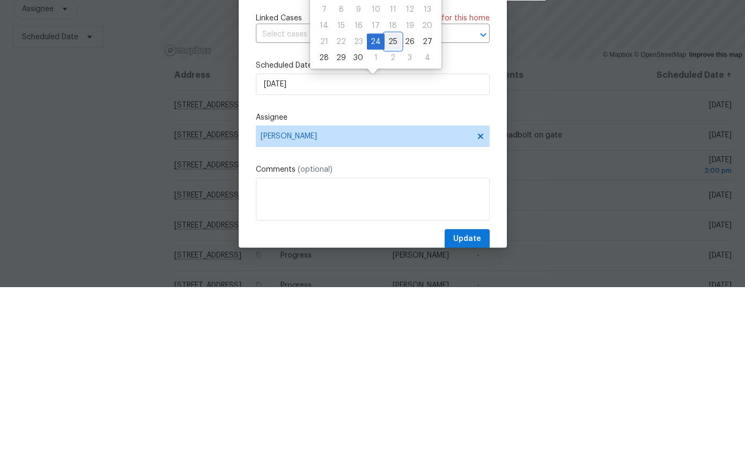
click at [388, 201] on div "25" at bounding box center [392, 208] width 17 height 15
type input "[DATE]"
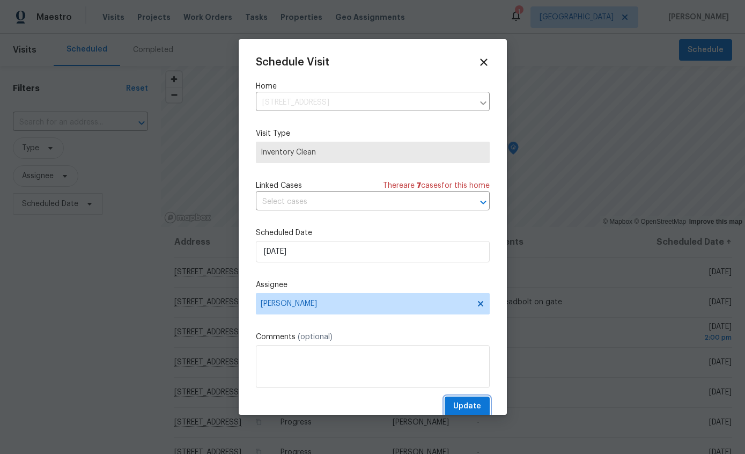
click at [473, 410] on span "Update" at bounding box center [467, 405] width 28 height 13
